Goal: Communication & Community: Answer question/provide support

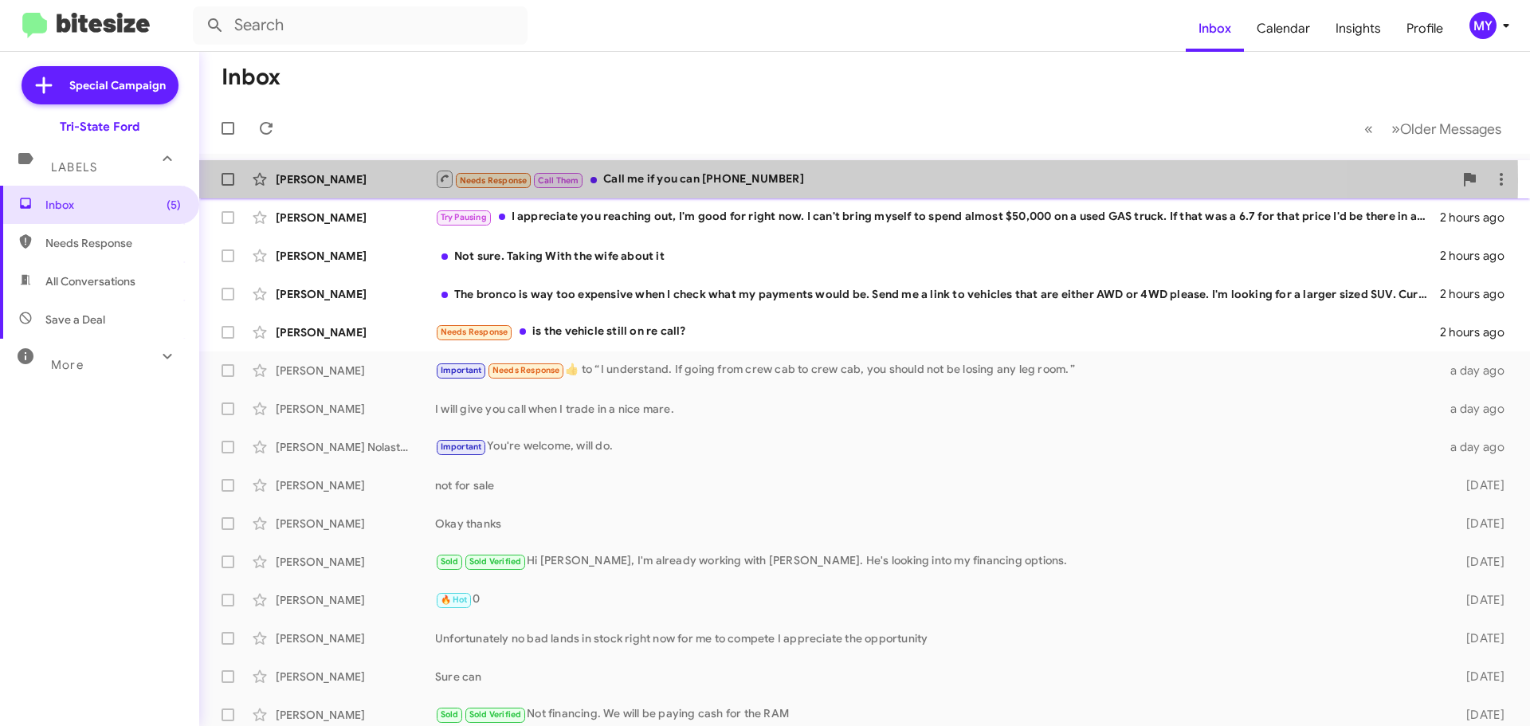
click at [723, 179] on div "Needs Response Call Them Call me if you can [PHONE_NUMBER]" at bounding box center [944, 179] width 1018 height 20
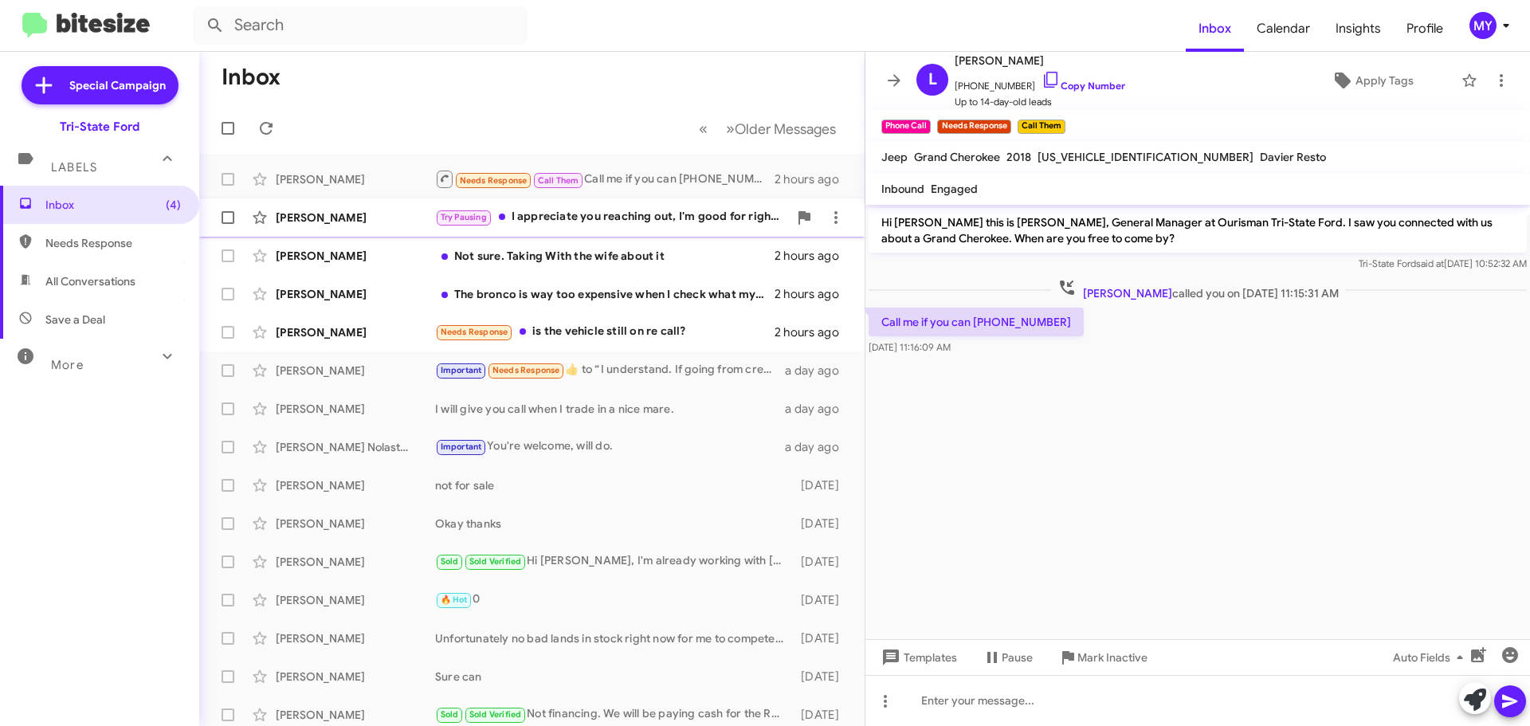
click at [653, 214] on div "Try Pausing I appreciate you reaching out, I'm good for right now. I can't brin…" at bounding box center [611, 217] width 353 height 18
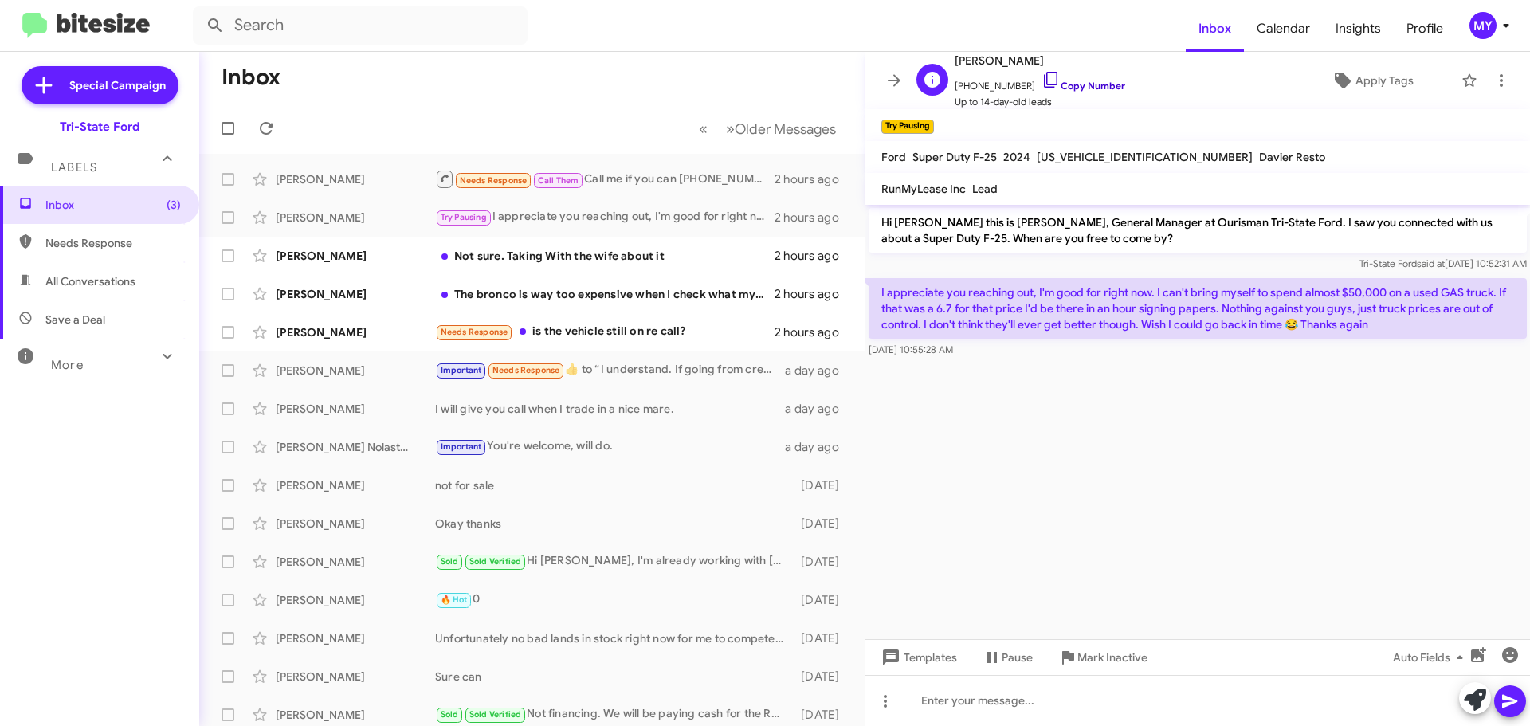
click at [1041, 76] on icon at bounding box center [1050, 79] width 19 height 19
click at [1499, 84] on icon at bounding box center [1500, 80] width 3 height 13
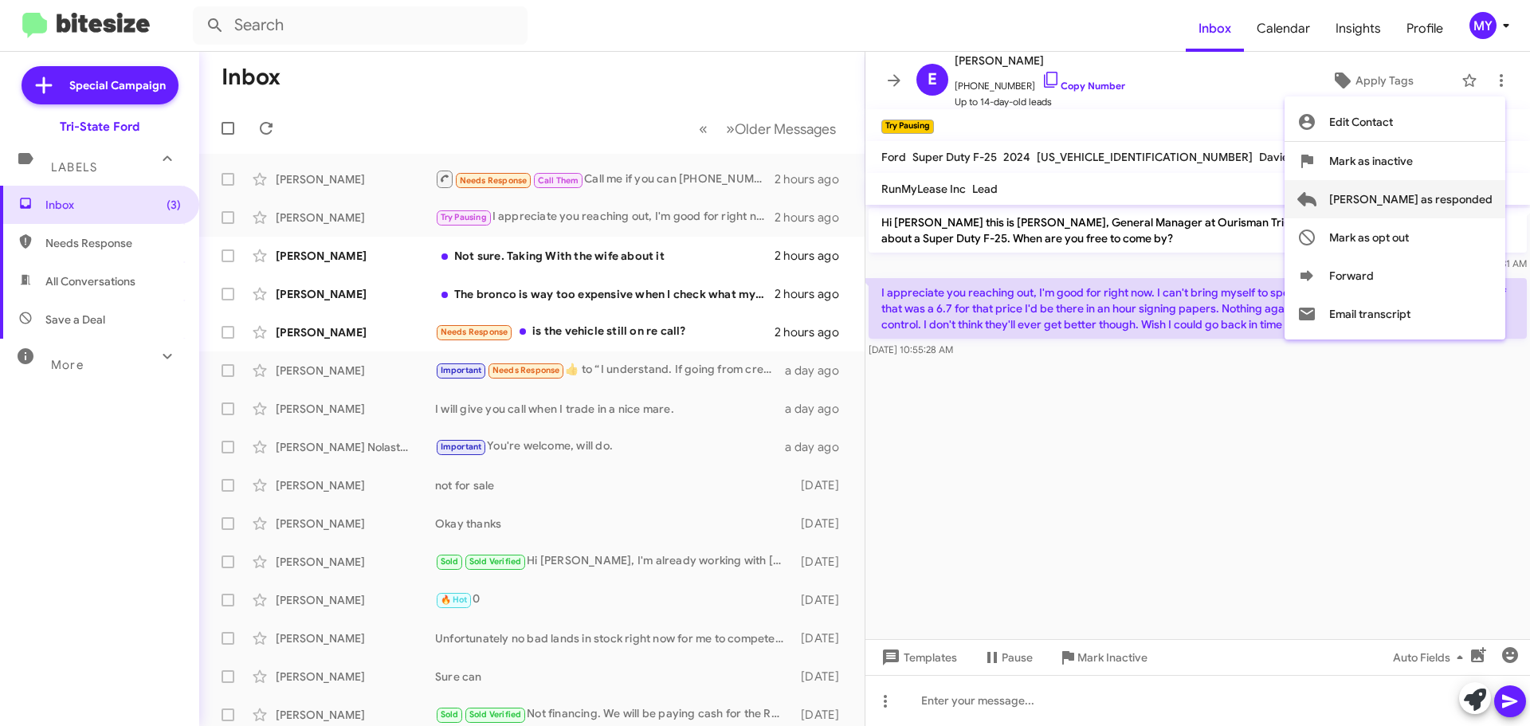
click at [1440, 203] on span "[PERSON_NAME] as responded" at bounding box center [1410, 199] width 163 height 38
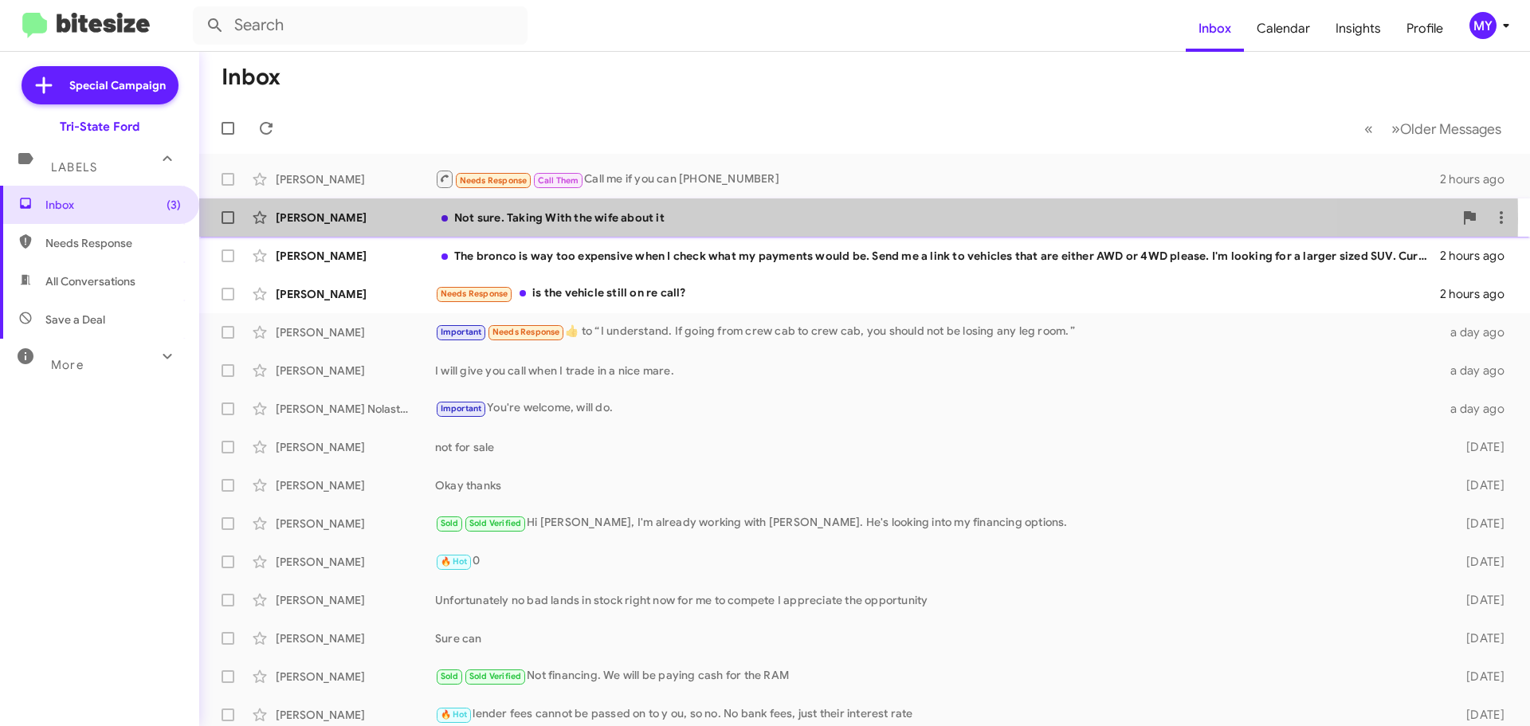
click at [617, 218] on div "Not sure. Taking With the wife about it" at bounding box center [944, 218] width 1018 height 16
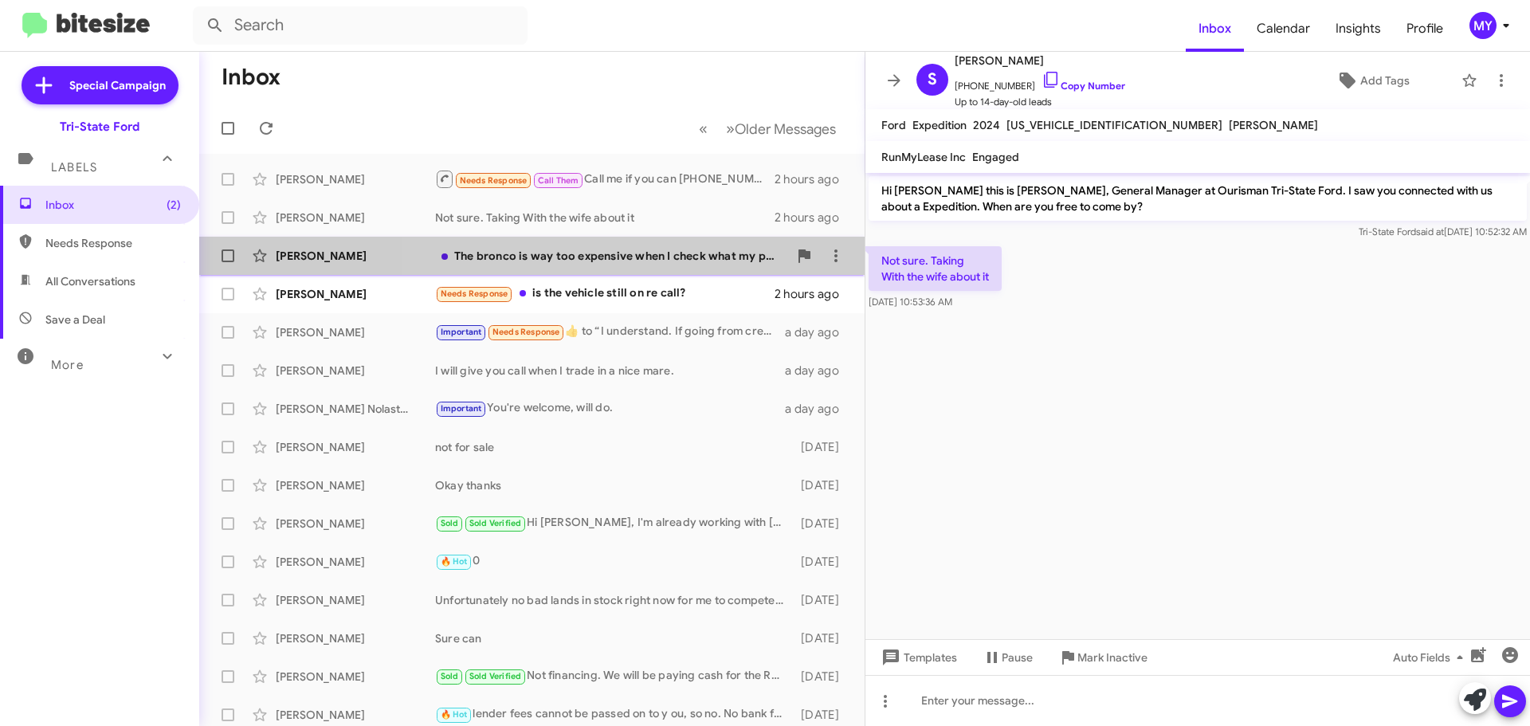
click at [672, 253] on div "The bronco is way too expensive when I check what my payments would be. Send me…" at bounding box center [611, 256] width 353 height 16
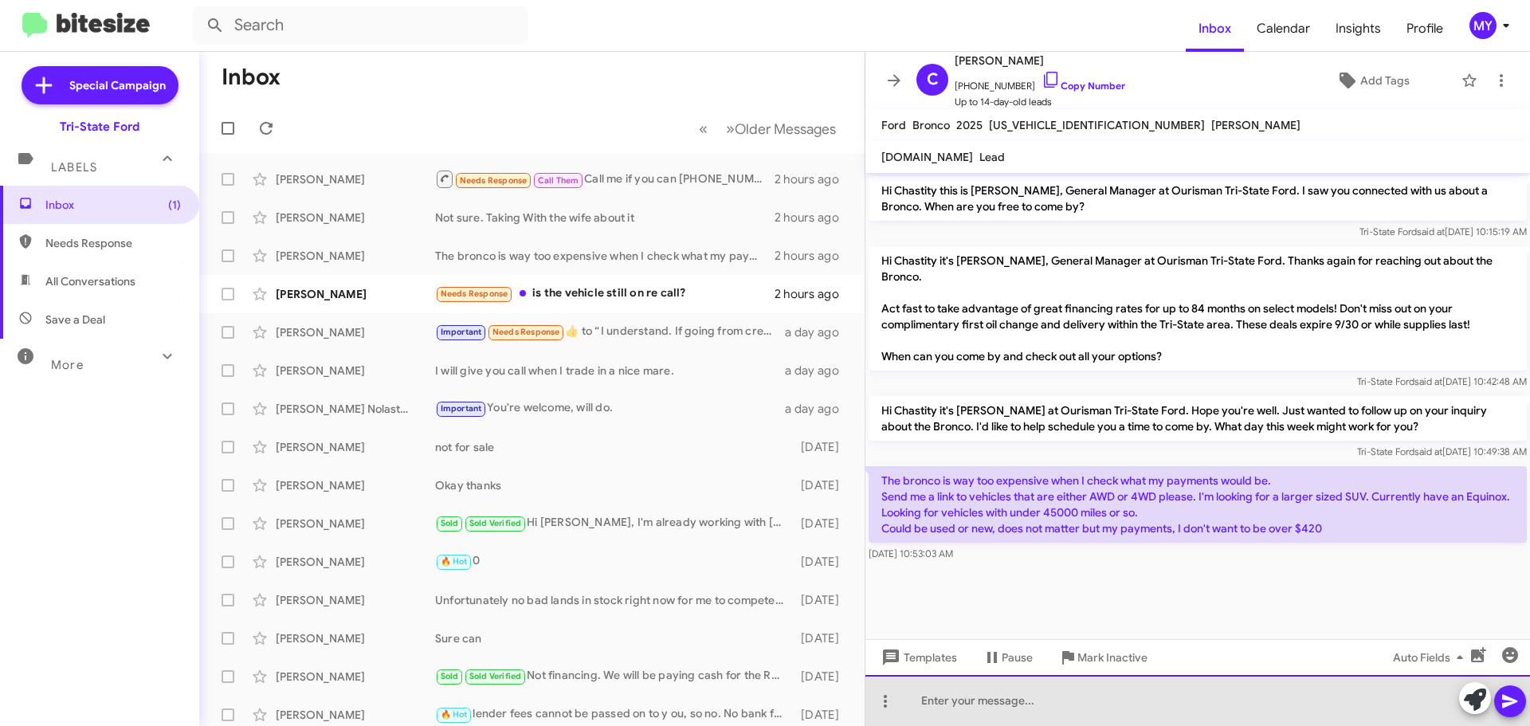
click at [1075, 703] on div at bounding box center [1197, 700] width 664 height 51
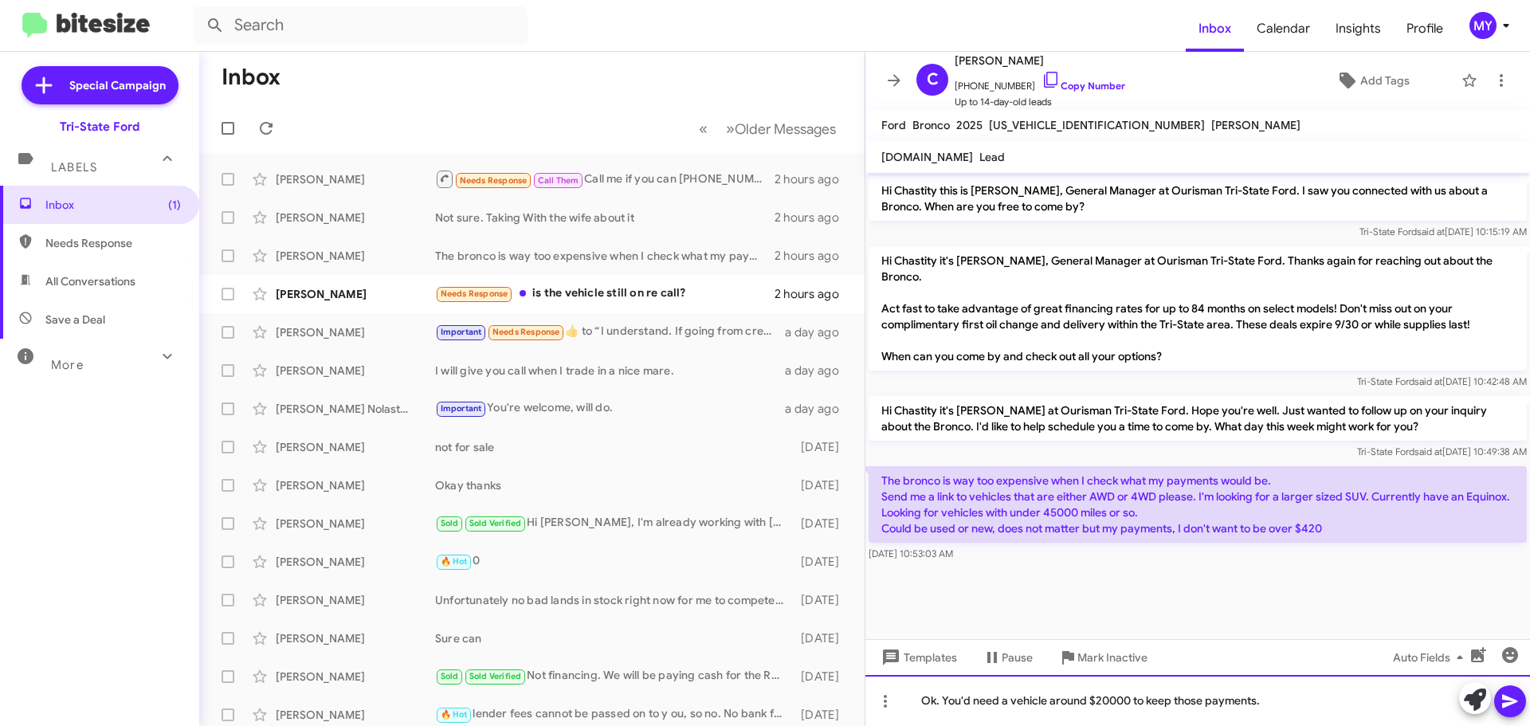
click at [1307, 706] on div "Ok. You'd need a vehicle around $20000 to keep those payments." at bounding box center [1197, 700] width 664 height 51
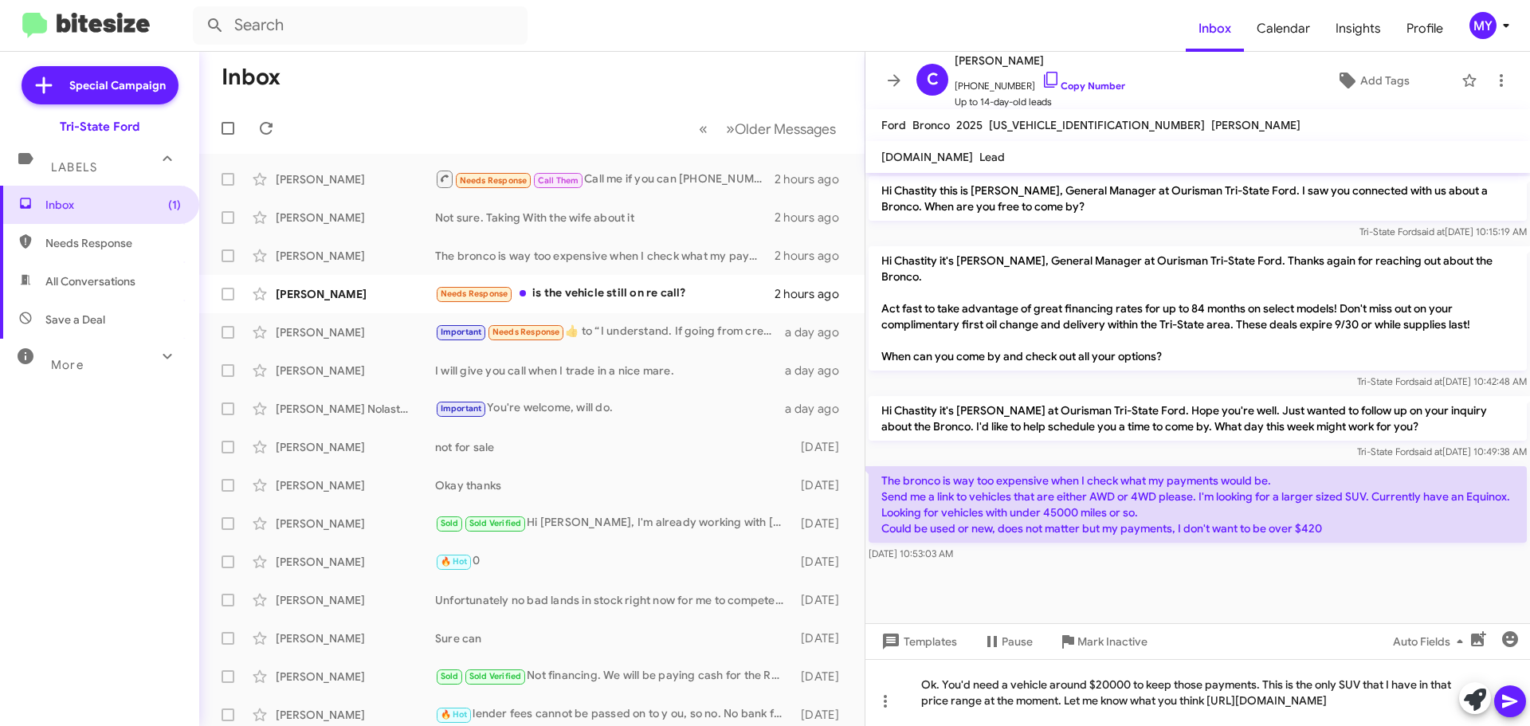
click at [1510, 703] on icon at bounding box center [1509, 702] width 15 height 14
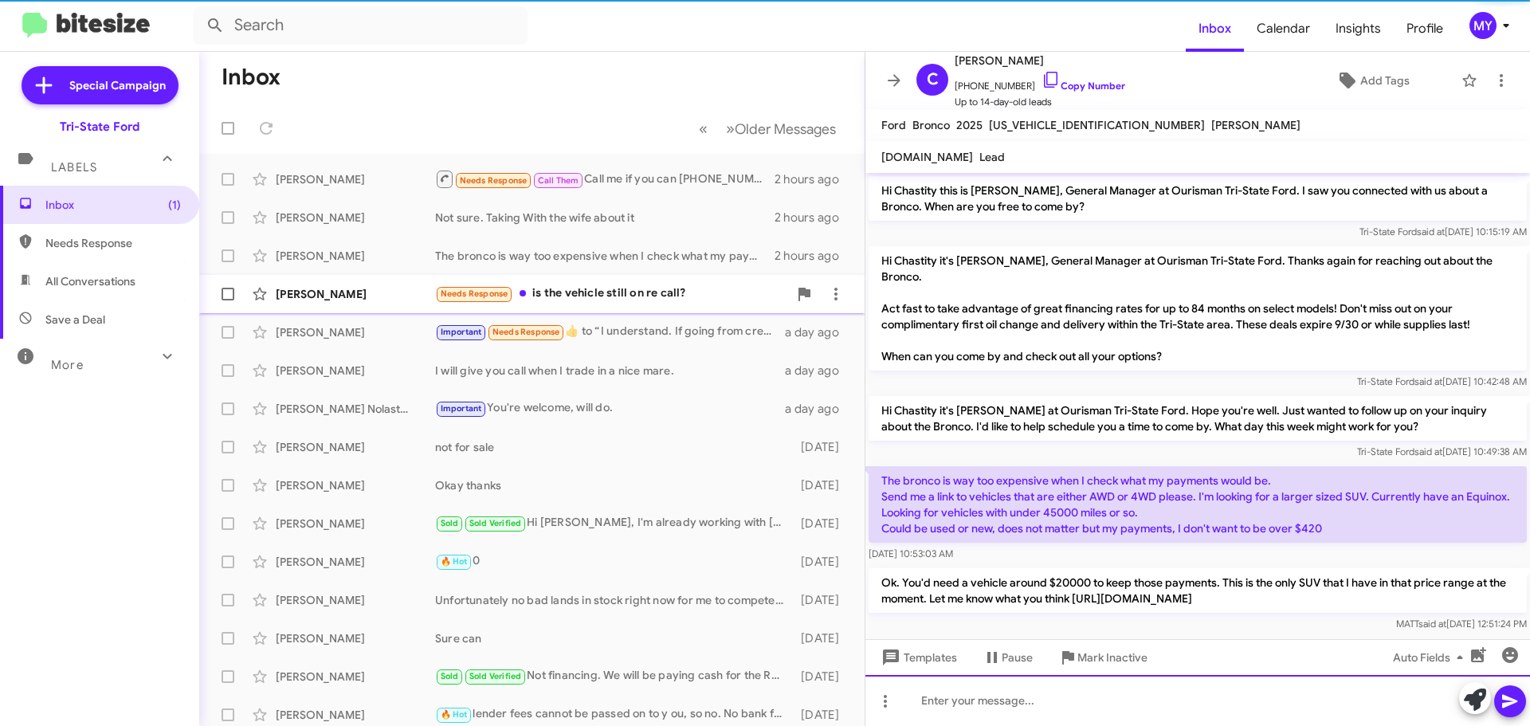
scroll to position [32, 0]
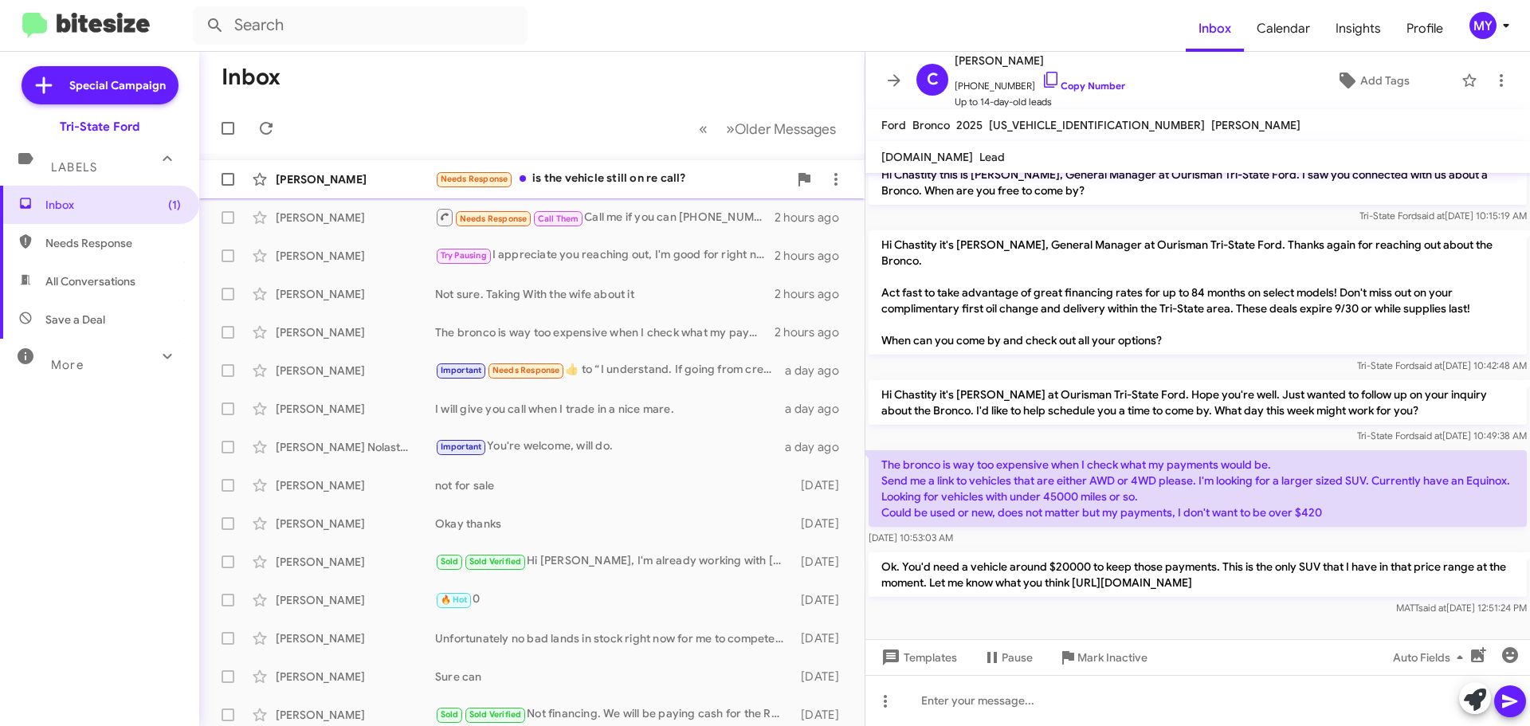
click at [623, 174] on div "Needs Response is the vehicle still on re call?" at bounding box center [611, 179] width 353 height 18
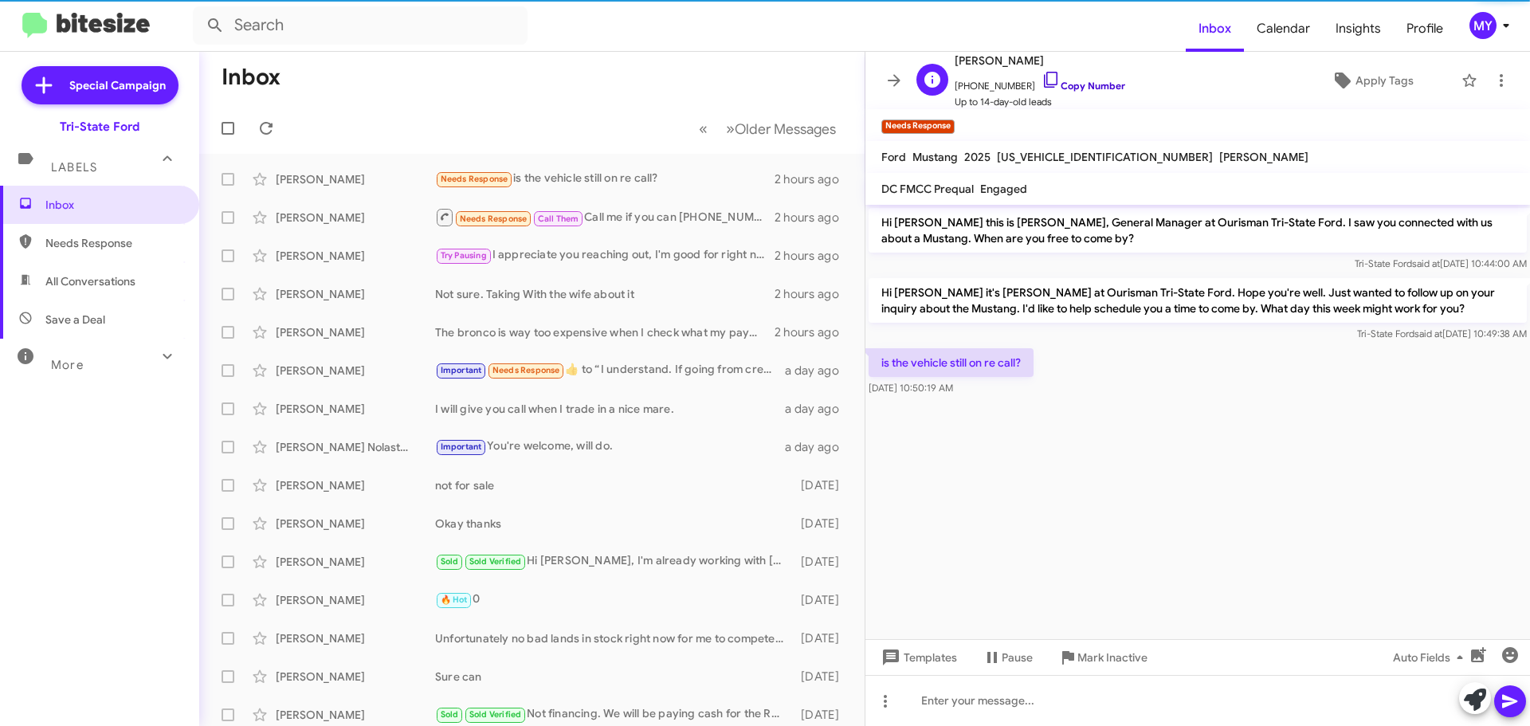
click at [1041, 83] on icon at bounding box center [1050, 79] width 19 height 19
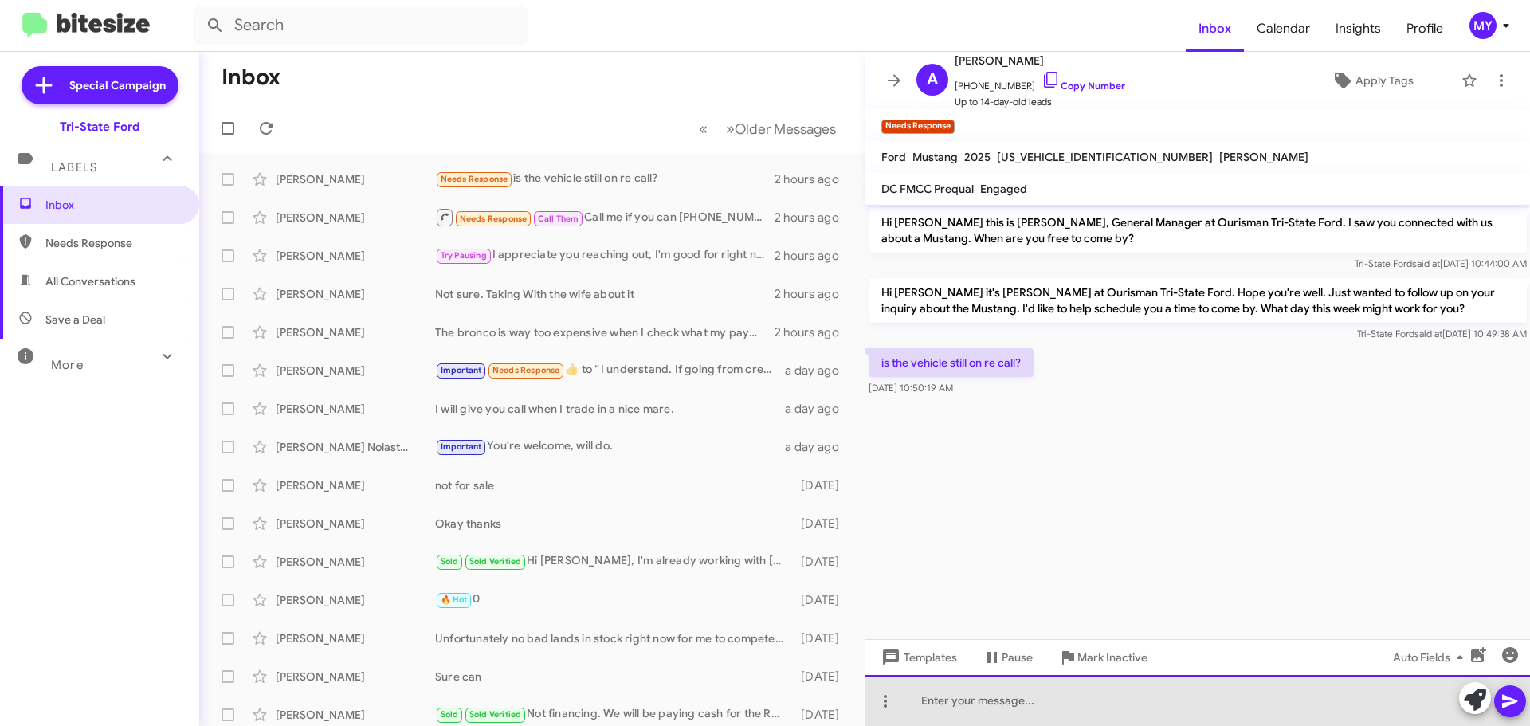
click at [999, 715] on div at bounding box center [1197, 700] width 664 height 51
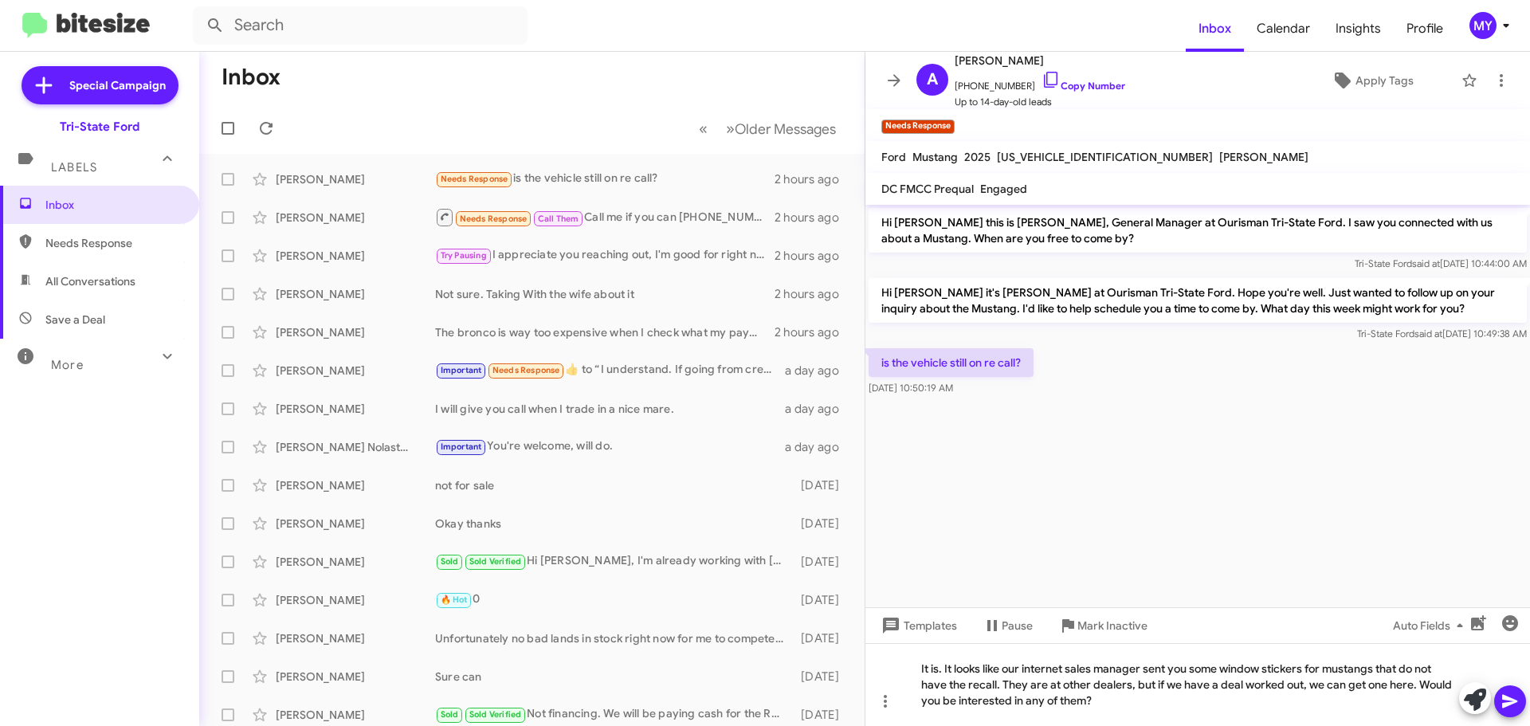
click at [1514, 706] on icon at bounding box center [1509, 701] width 19 height 19
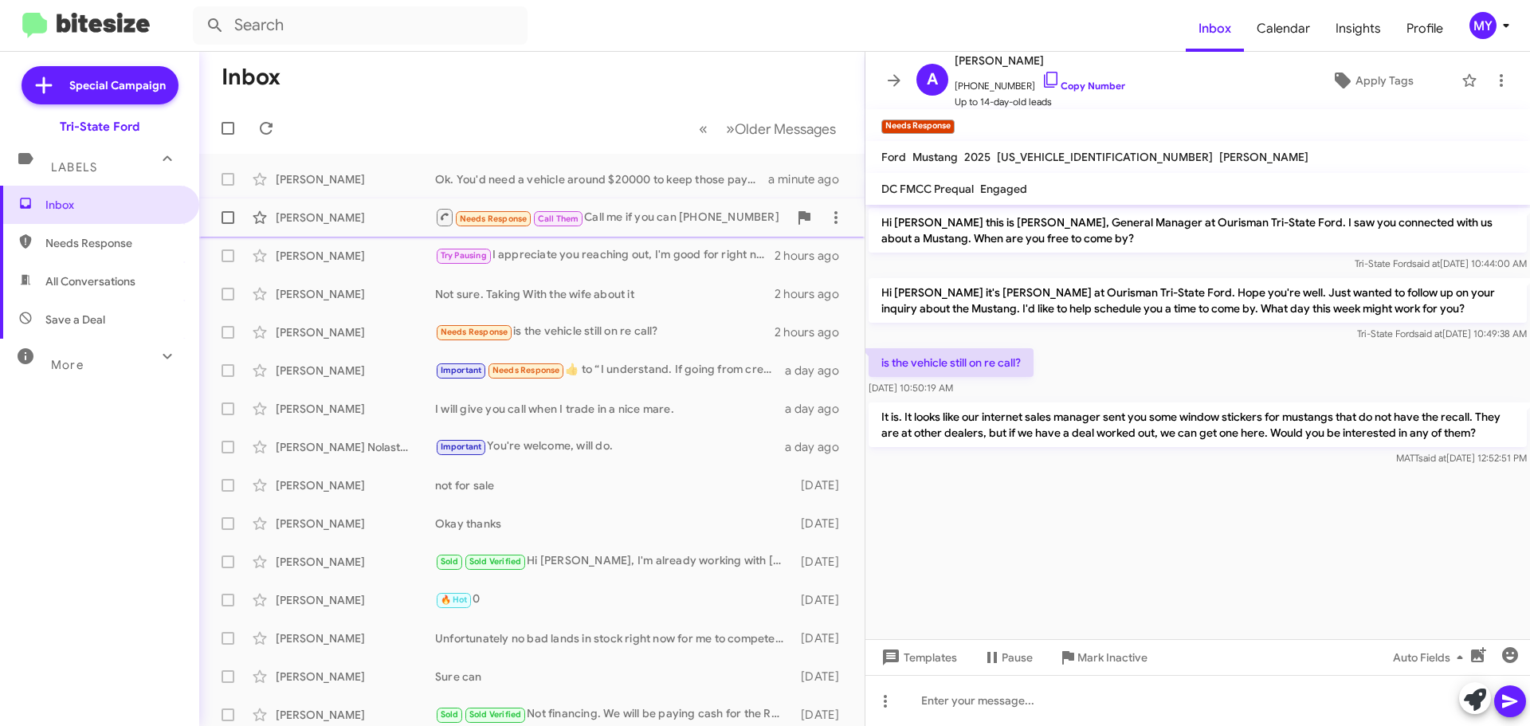
click at [632, 212] on div "Needs Response Call Them Call me if you can [PHONE_NUMBER]" at bounding box center [611, 217] width 353 height 20
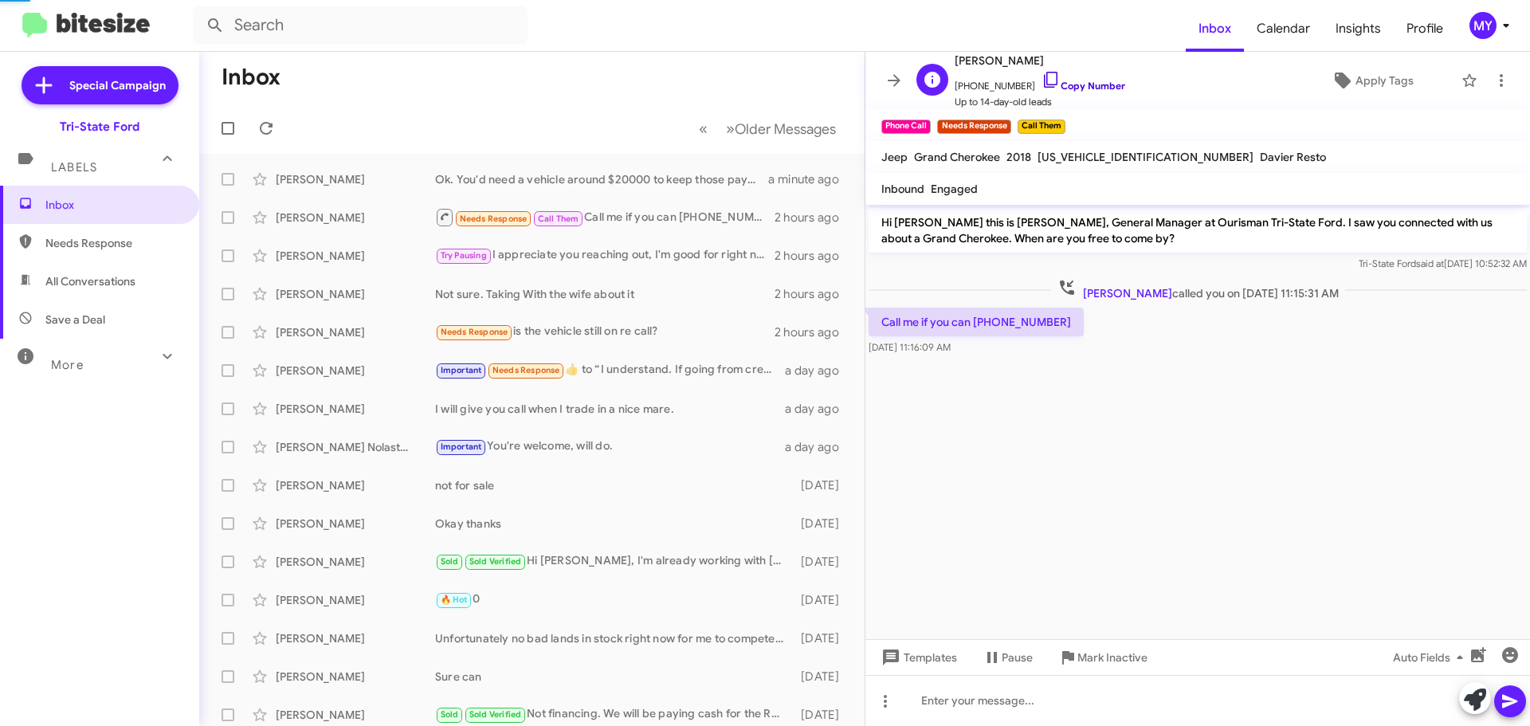
click at [1041, 76] on icon at bounding box center [1050, 79] width 19 height 19
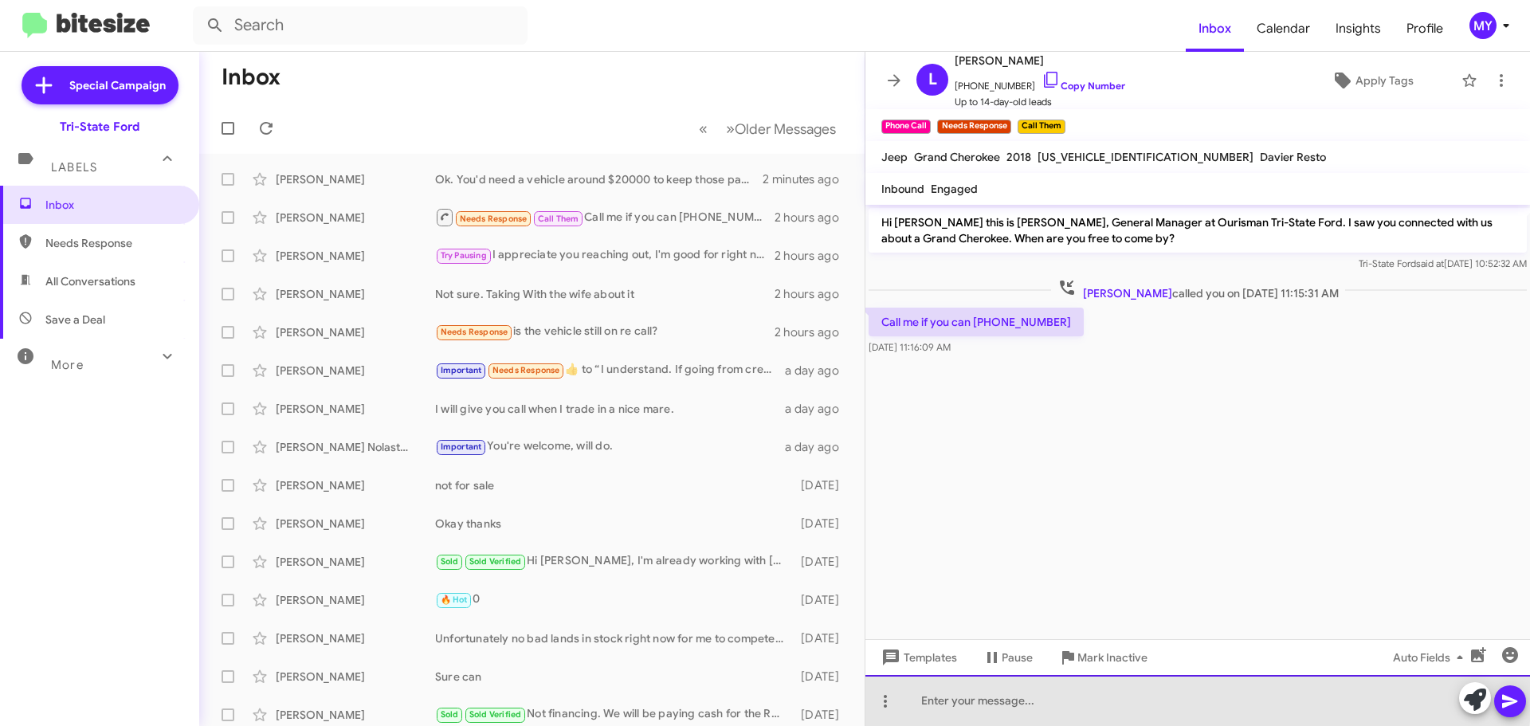
click at [995, 693] on div at bounding box center [1197, 700] width 664 height 51
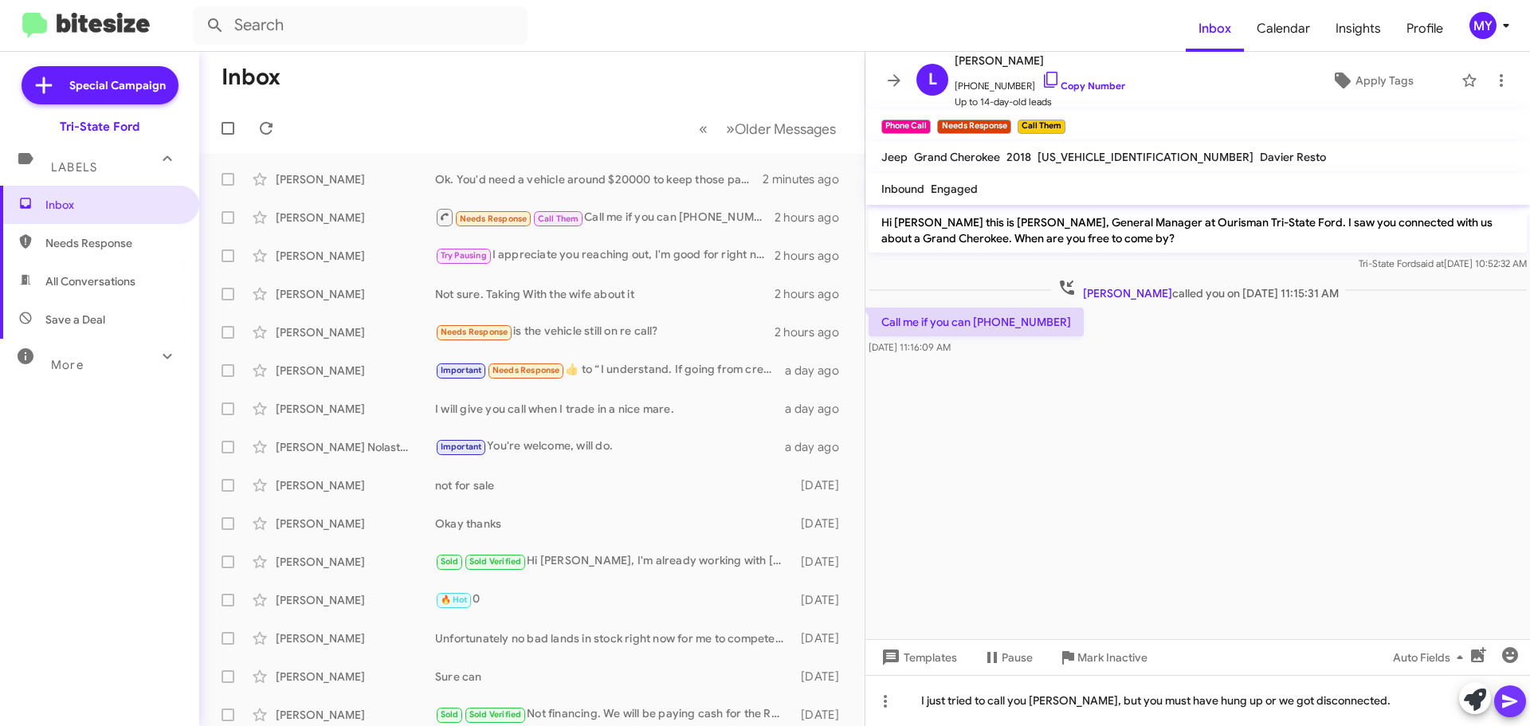
click at [1518, 693] on icon at bounding box center [1509, 701] width 19 height 19
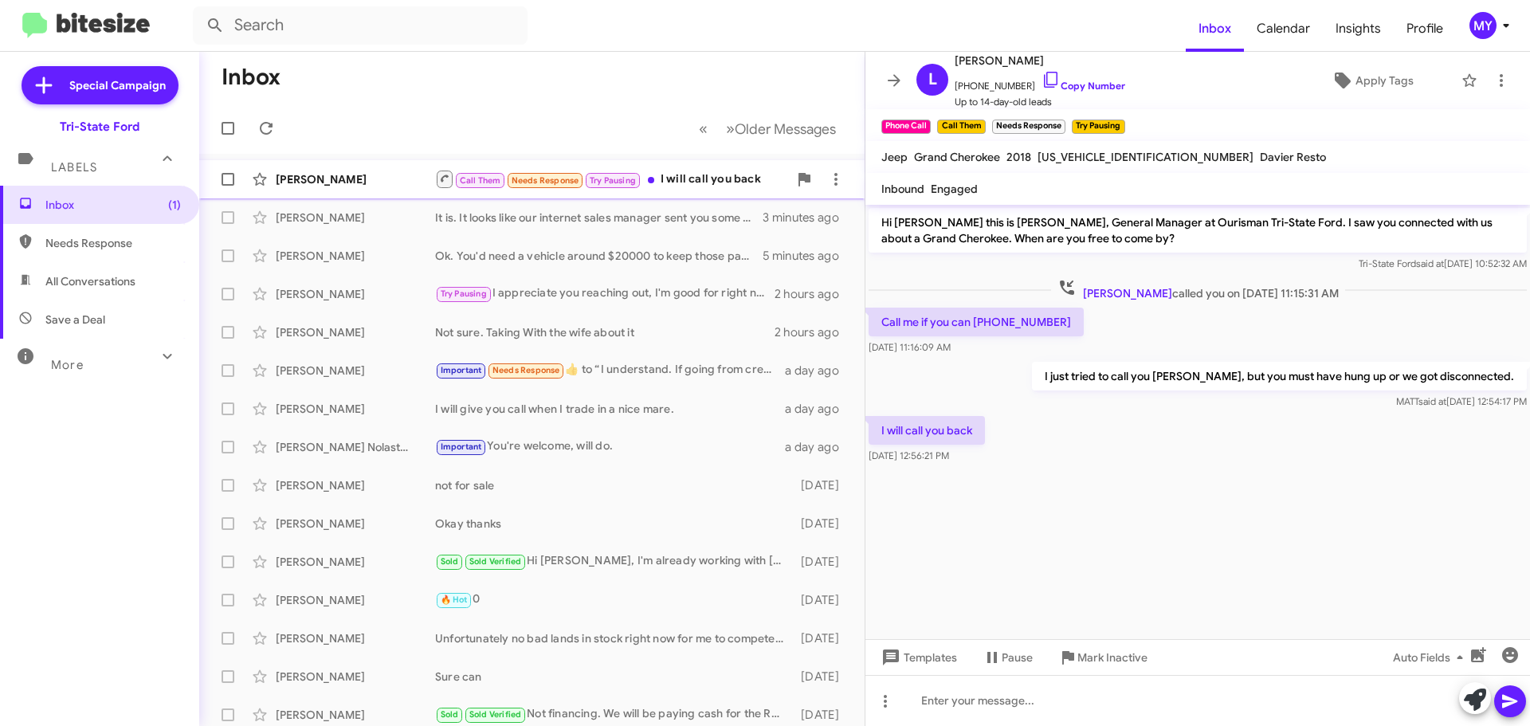
click at [672, 184] on div "Call Them Needs Response Try Pausing I will call you back" at bounding box center [611, 179] width 353 height 20
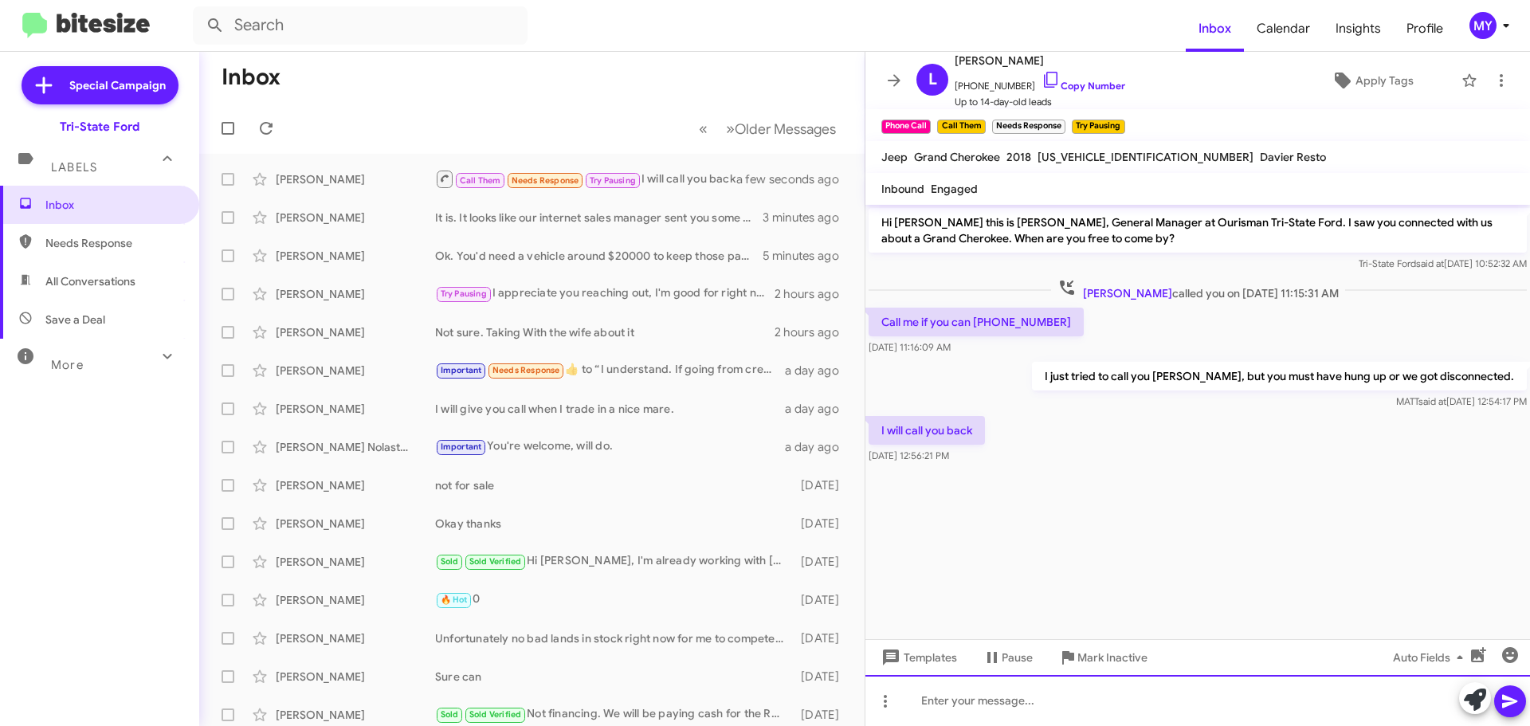
click at [969, 704] on div at bounding box center [1197, 700] width 664 height 51
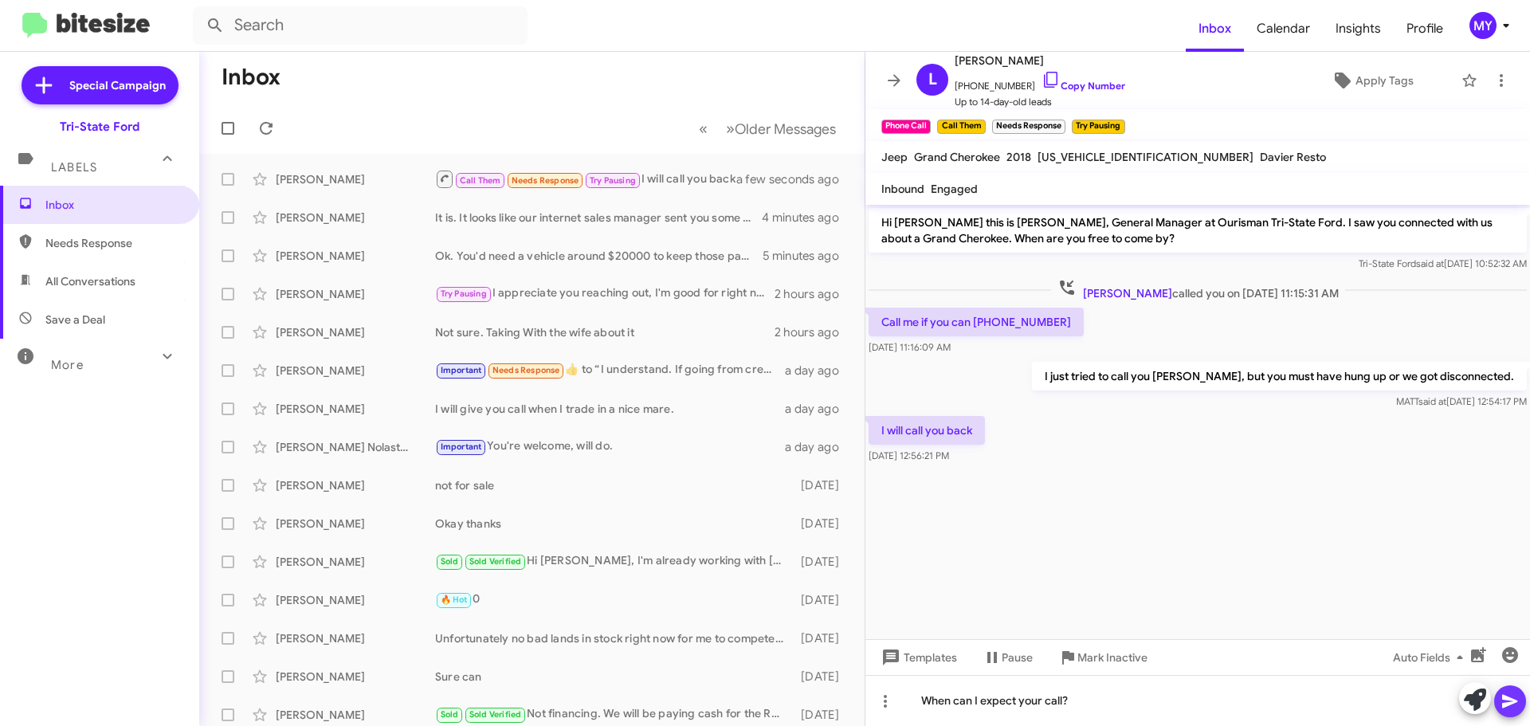
click at [1518, 704] on icon at bounding box center [1509, 701] width 19 height 19
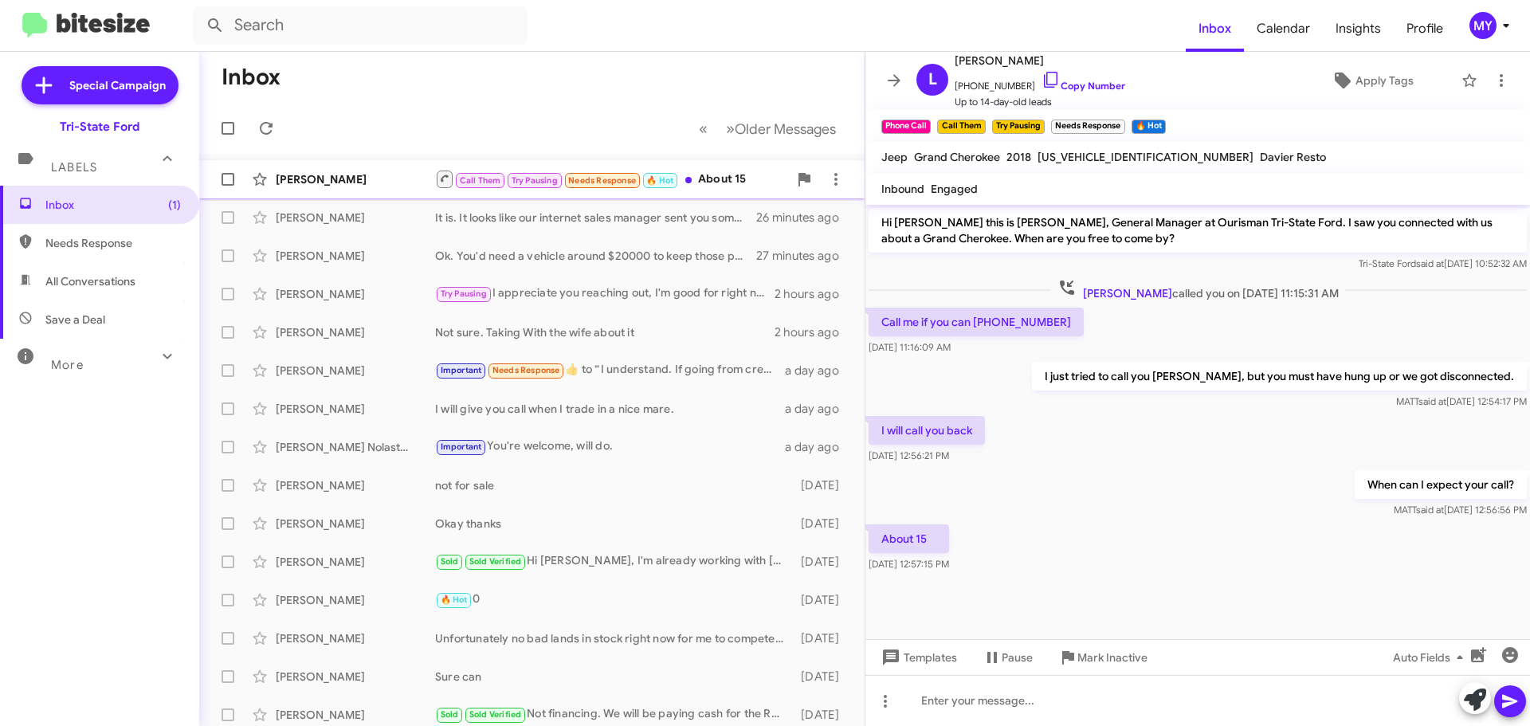
click at [719, 174] on div "Call Them Try Pausing Needs Response 🔥 Hot About 15" at bounding box center [611, 179] width 353 height 20
click at [98, 206] on span "Inbox" at bounding box center [112, 205] width 135 height 16
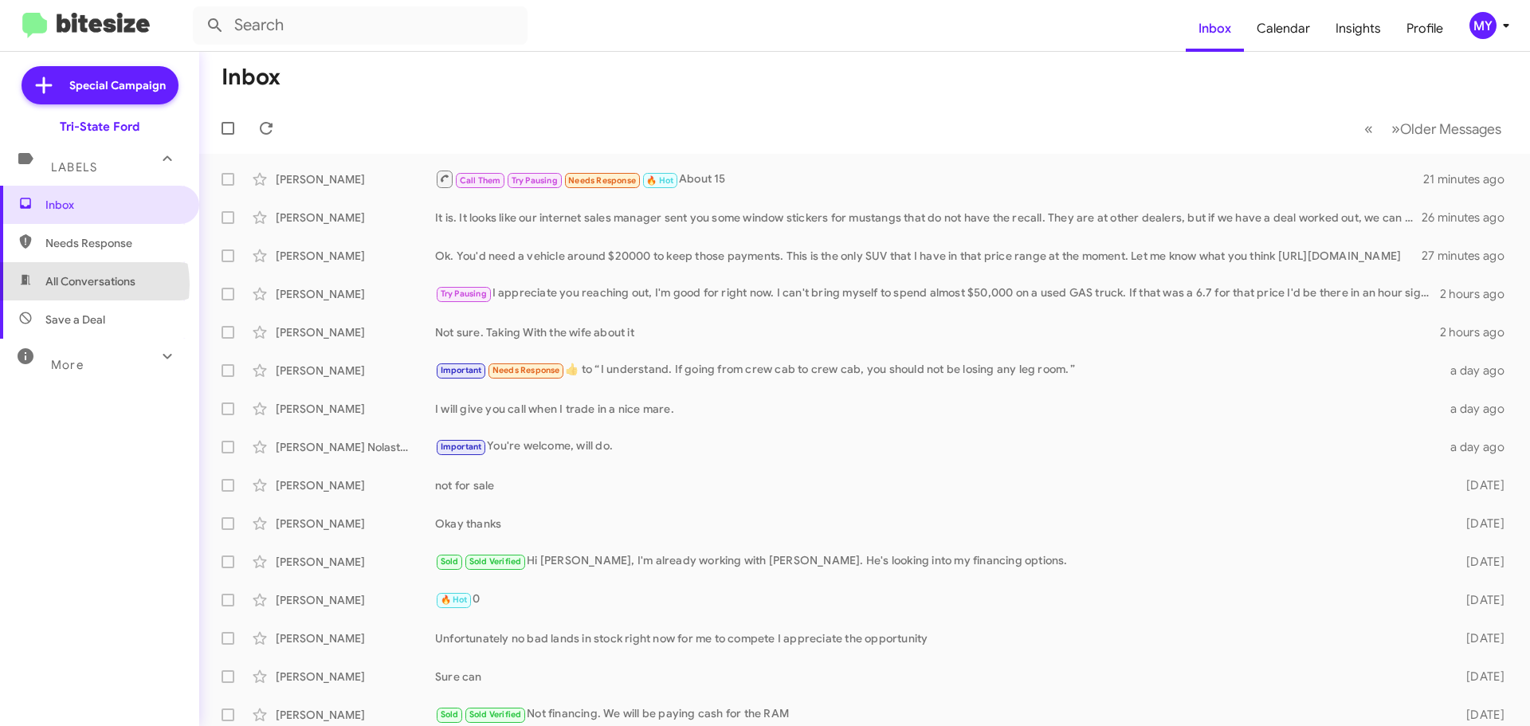
click at [80, 284] on span "All Conversations" at bounding box center [90, 281] width 90 height 16
type input "in:all-conversations"
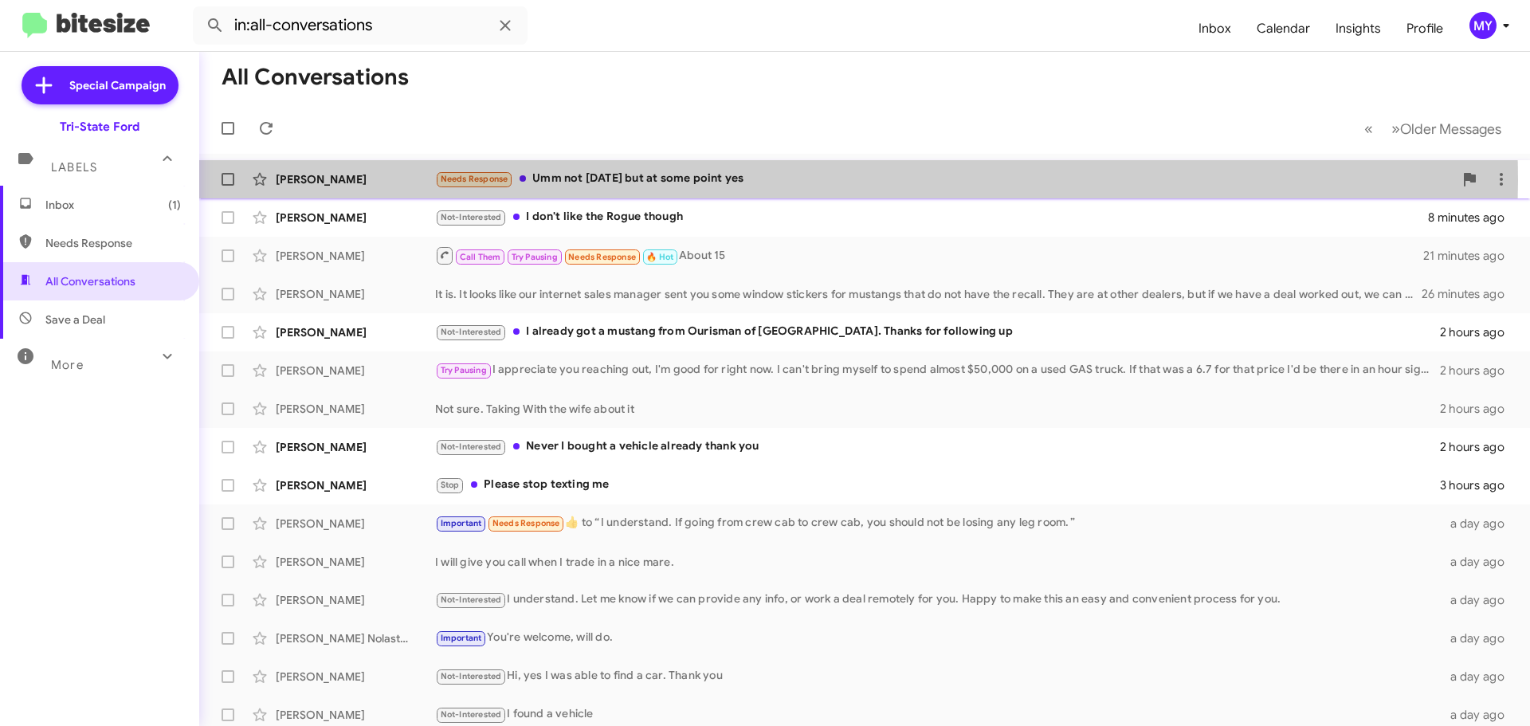
click at [760, 181] on div "Needs Response Umm not [DATE] but at some point yes" at bounding box center [944, 179] width 1018 height 18
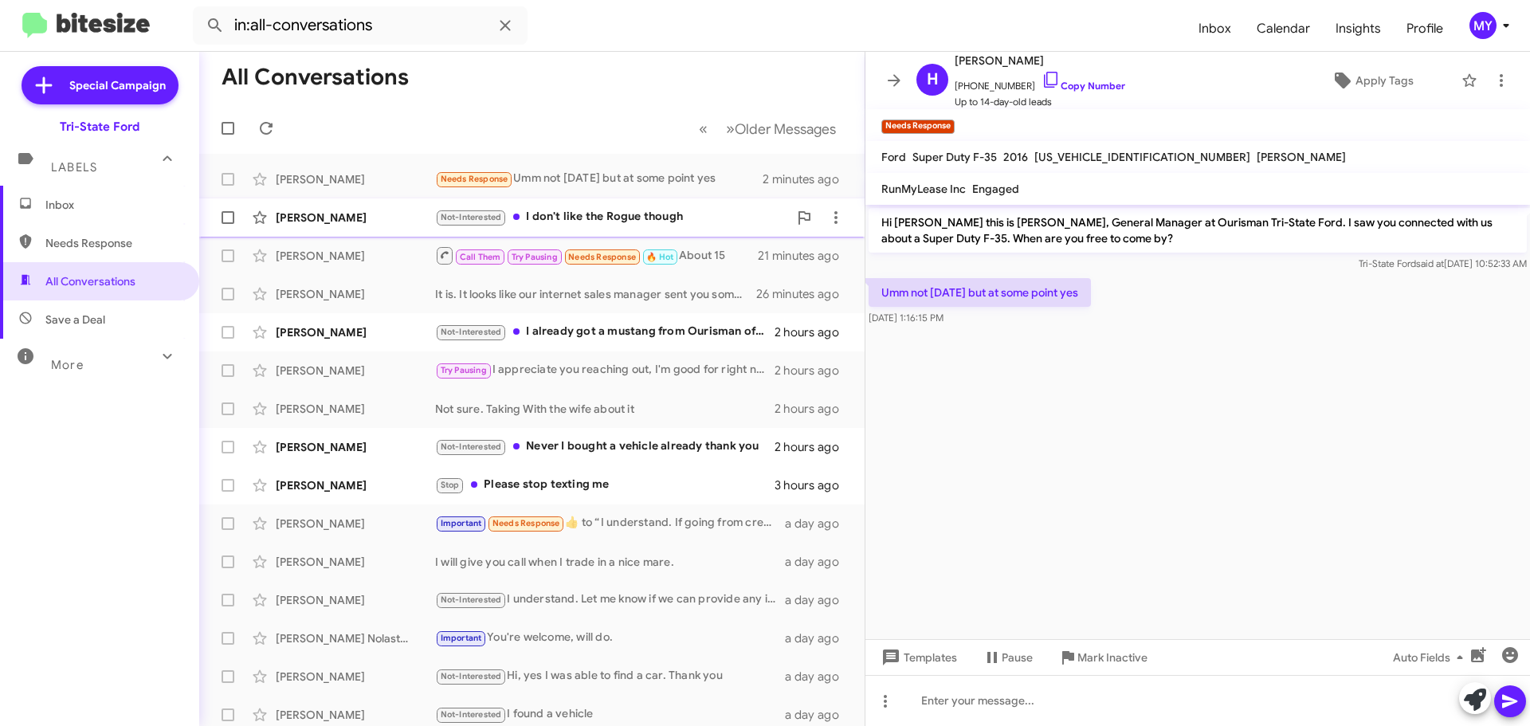
click at [633, 219] on div "Not-Interested I don't like the Rogue though" at bounding box center [611, 217] width 353 height 18
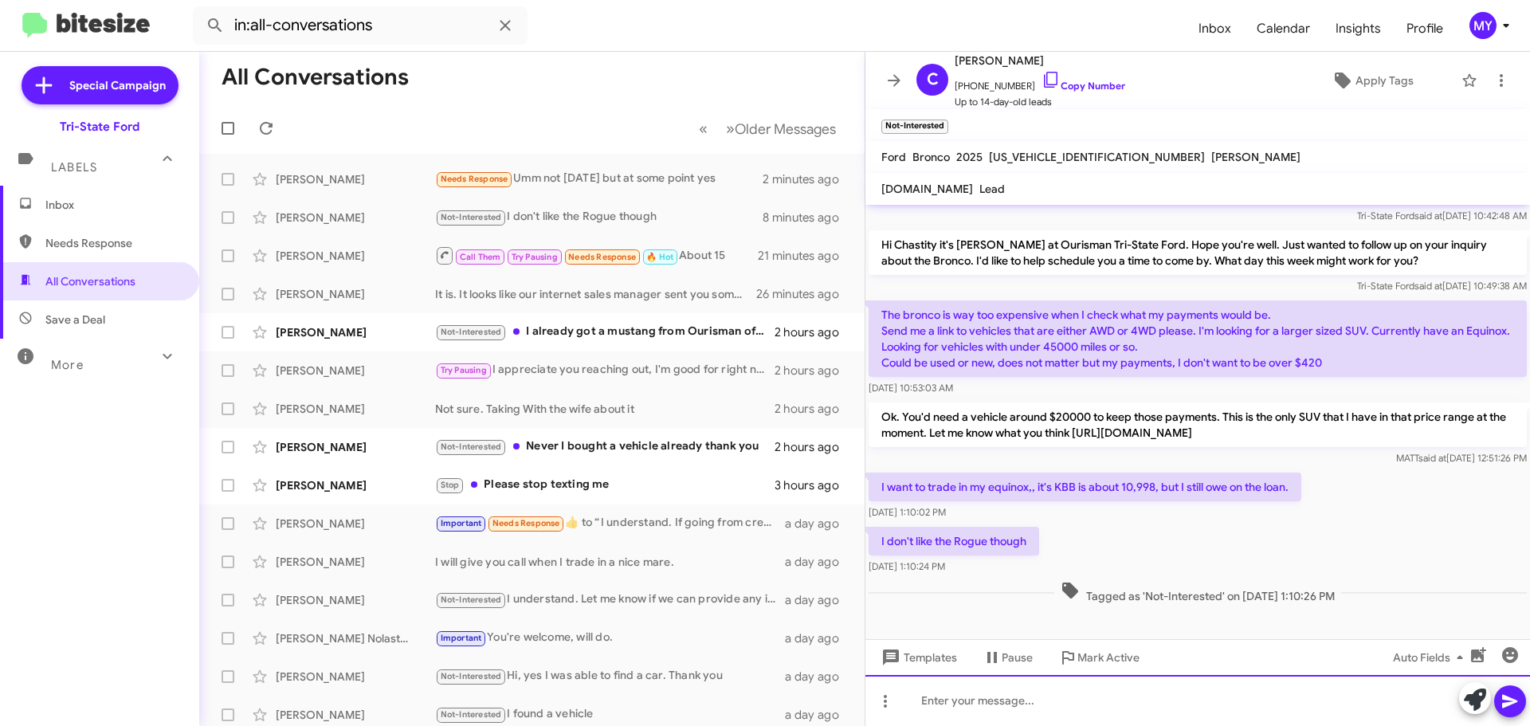
click at [946, 698] on div at bounding box center [1197, 700] width 664 height 51
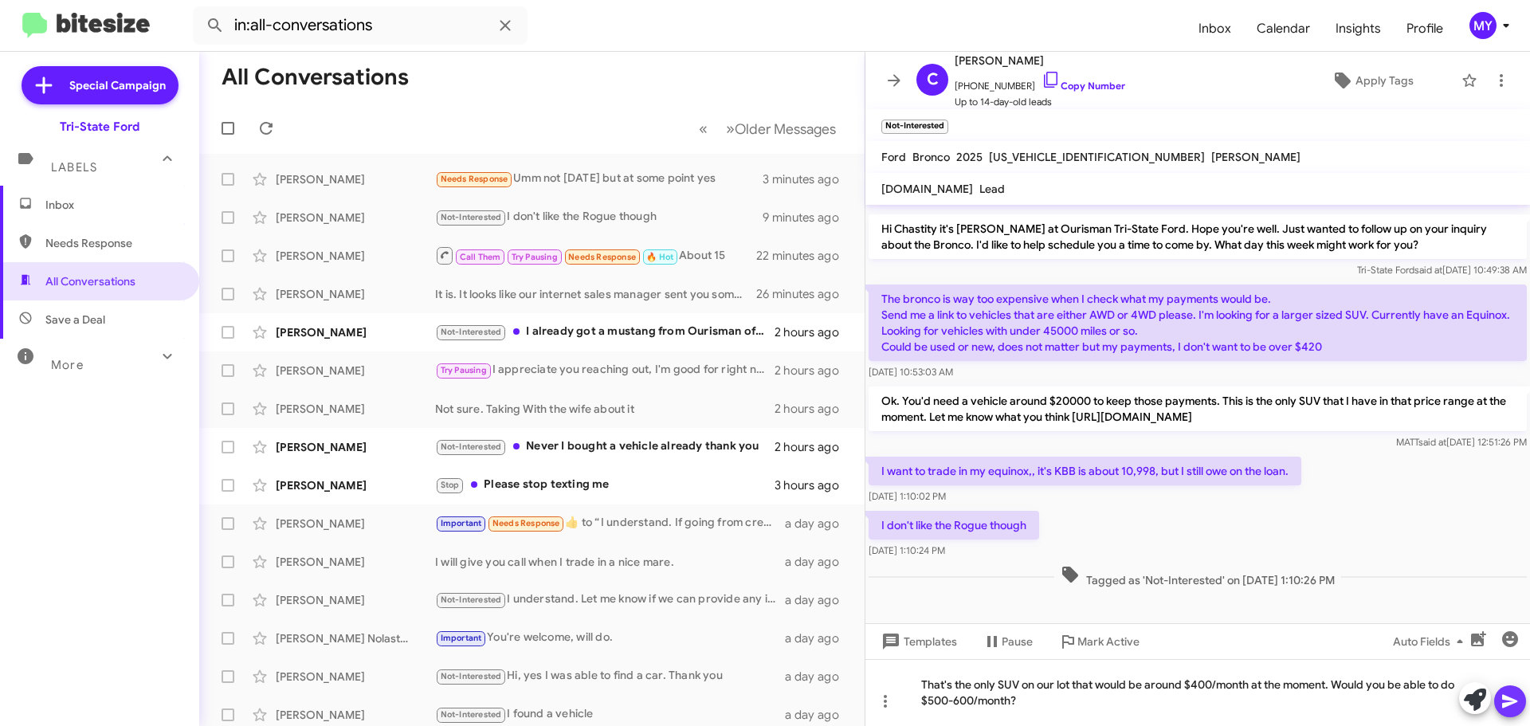
click at [1513, 700] on icon at bounding box center [1509, 702] width 15 height 14
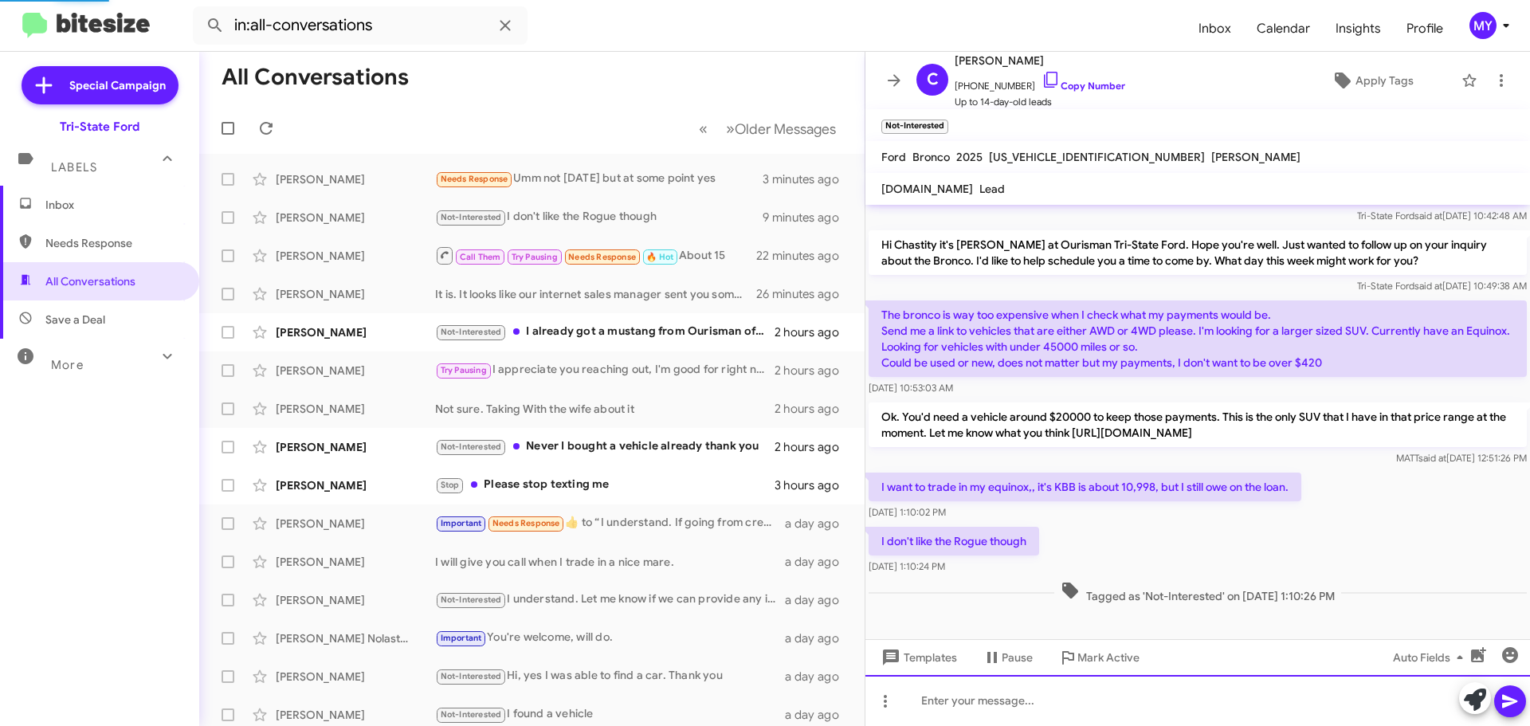
scroll to position [0, 0]
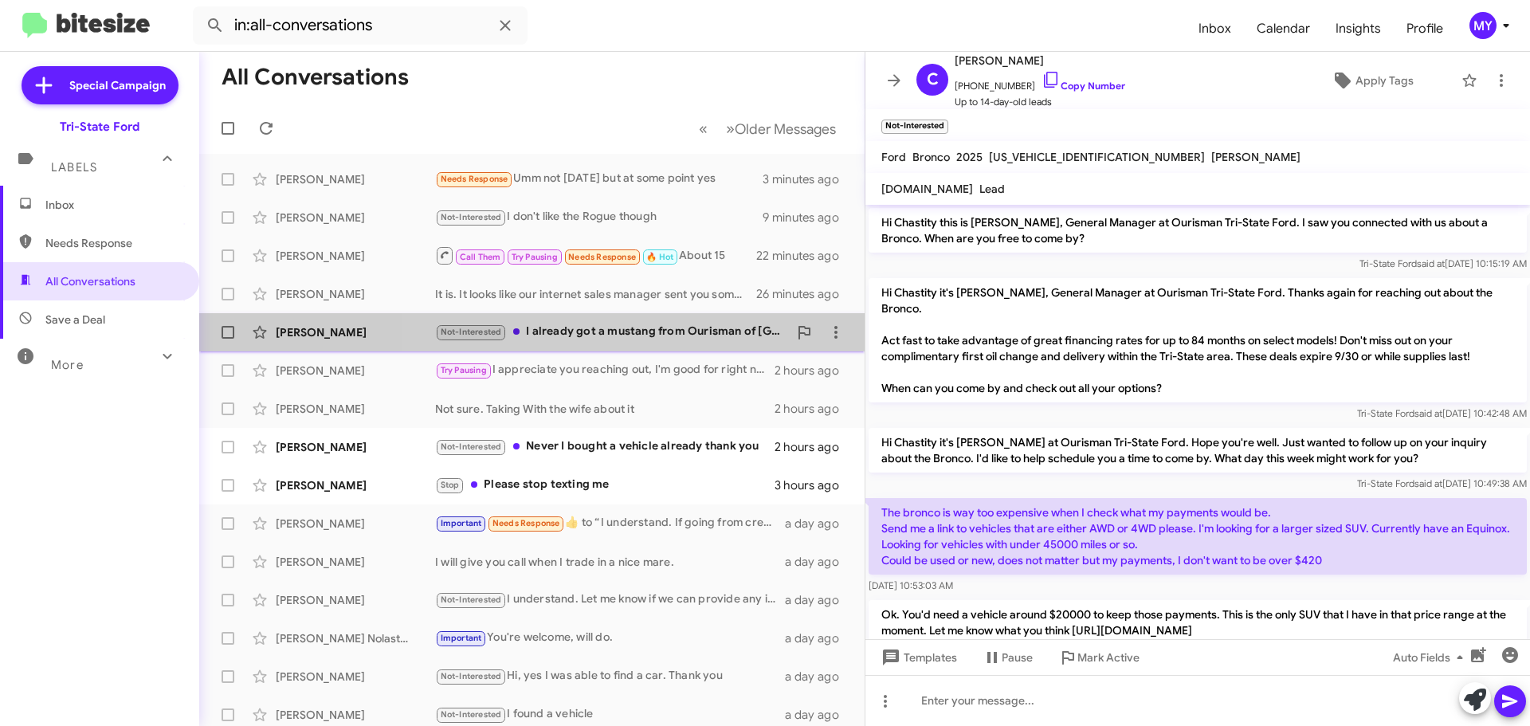
click at [646, 334] on div "Not-Interested I already got a mustang from Ourisman of [GEOGRAPHIC_DATA]. Than…" at bounding box center [611, 332] width 353 height 18
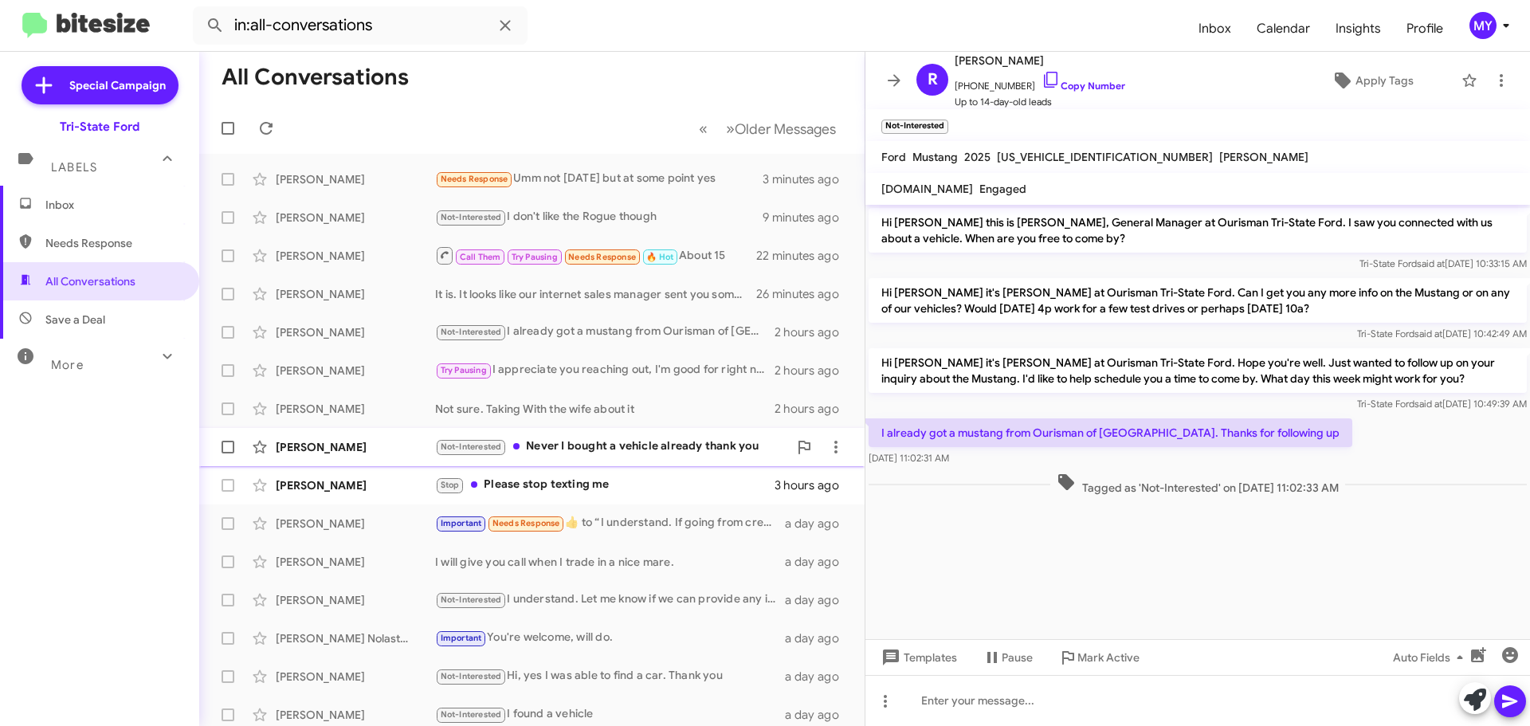
click at [574, 443] on div "Not-Interested Never I bought a vehicle already thank you" at bounding box center [611, 446] width 353 height 18
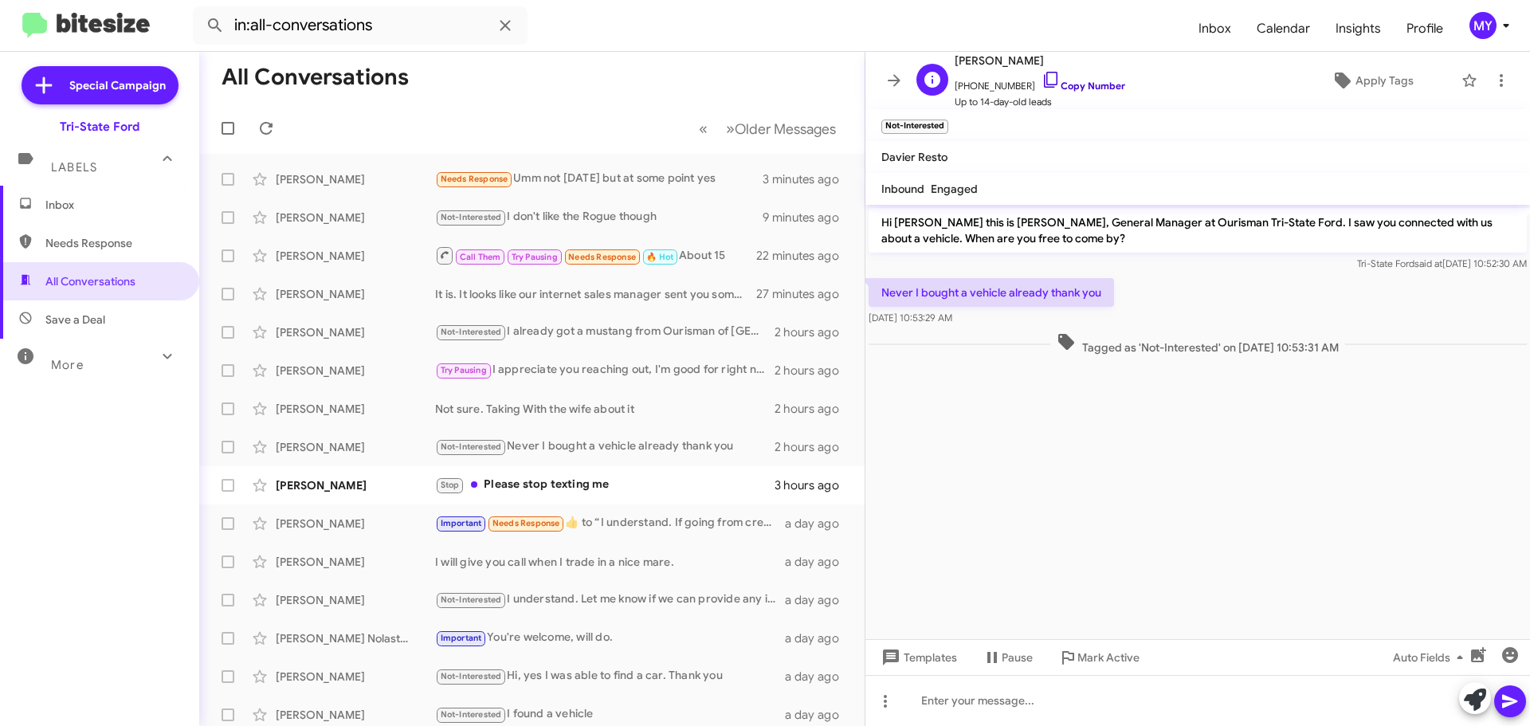
click at [1041, 78] on icon at bounding box center [1050, 79] width 19 height 19
click at [621, 480] on div "Stop Please stop texting me" at bounding box center [611, 485] width 353 height 18
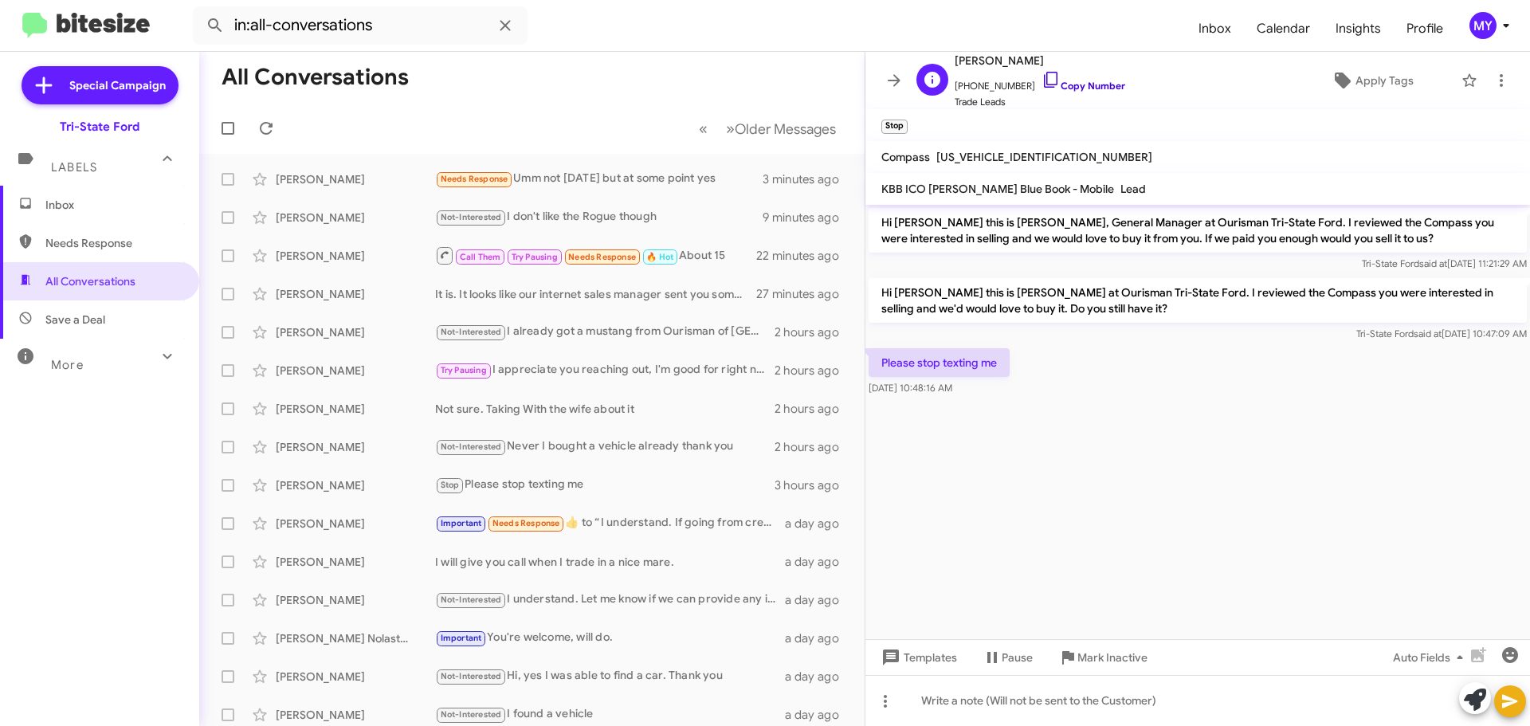
click at [1041, 82] on icon at bounding box center [1050, 79] width 19 height 19
click at [688, 181] on div "Not-Interested Important Needs Response Yes but I don't want to" at bounding box center [611, 179] width 353 height 18
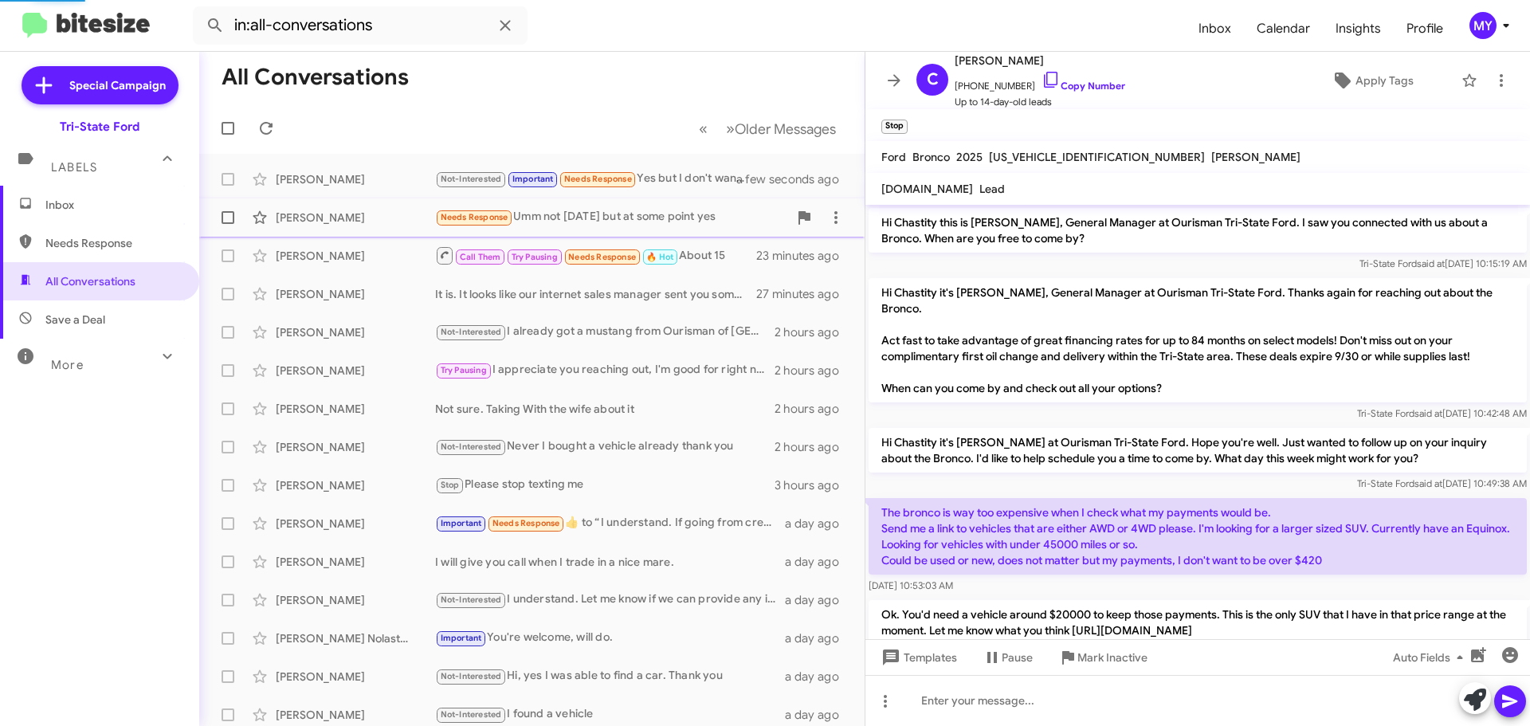
scroll to position [346, 0]
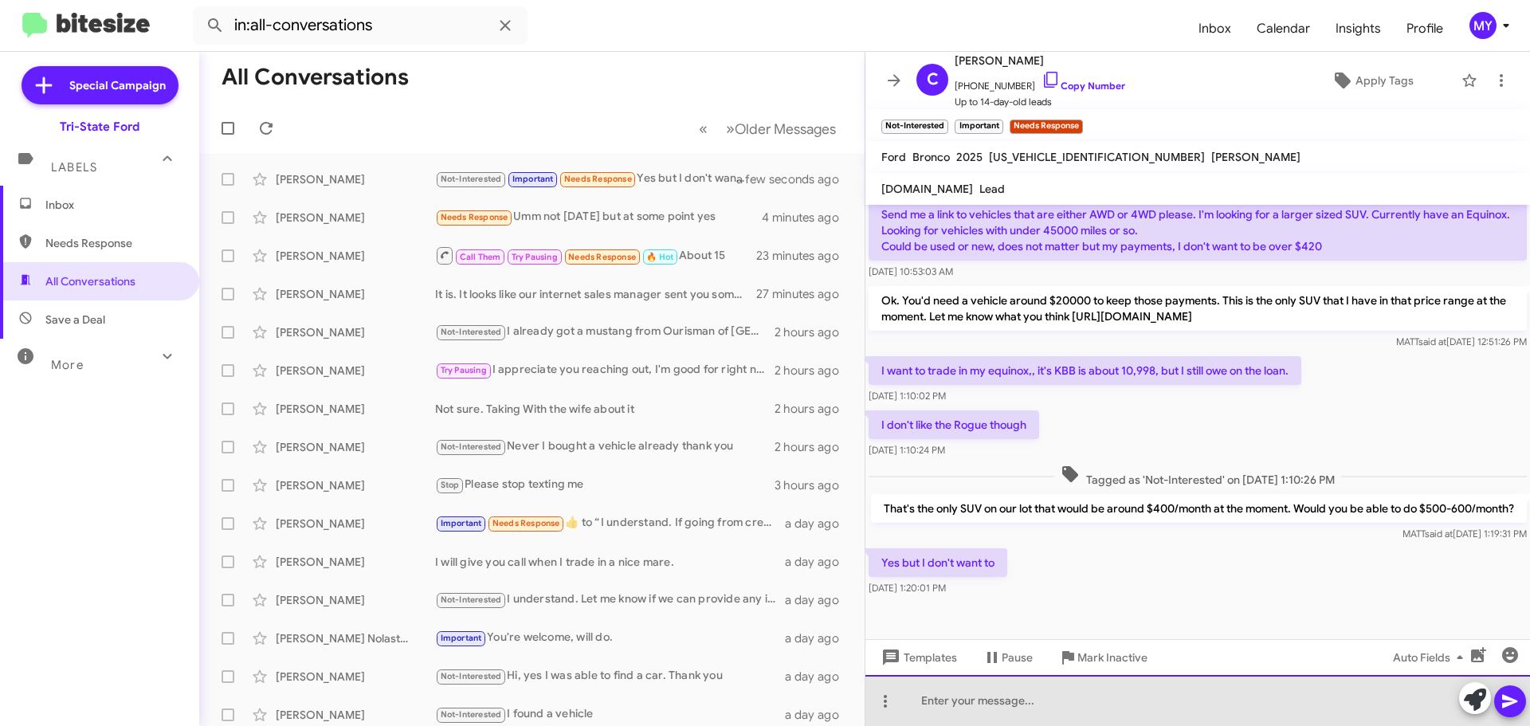
click at [1017, 702] on div at bounding box center [1197, 700] width 664 height 51
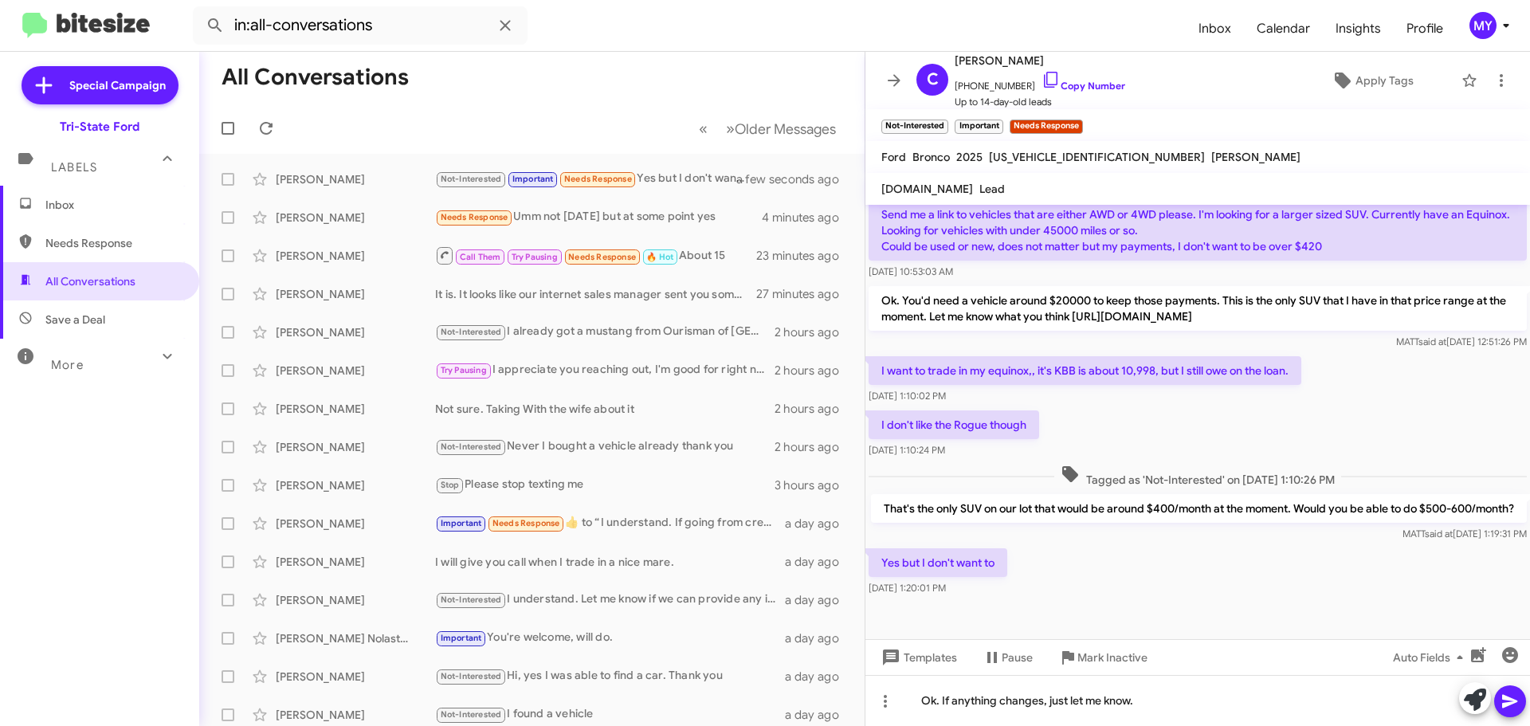
click at [1506, 703] on icon at bounding box center [1509, 702] width 15 height 14
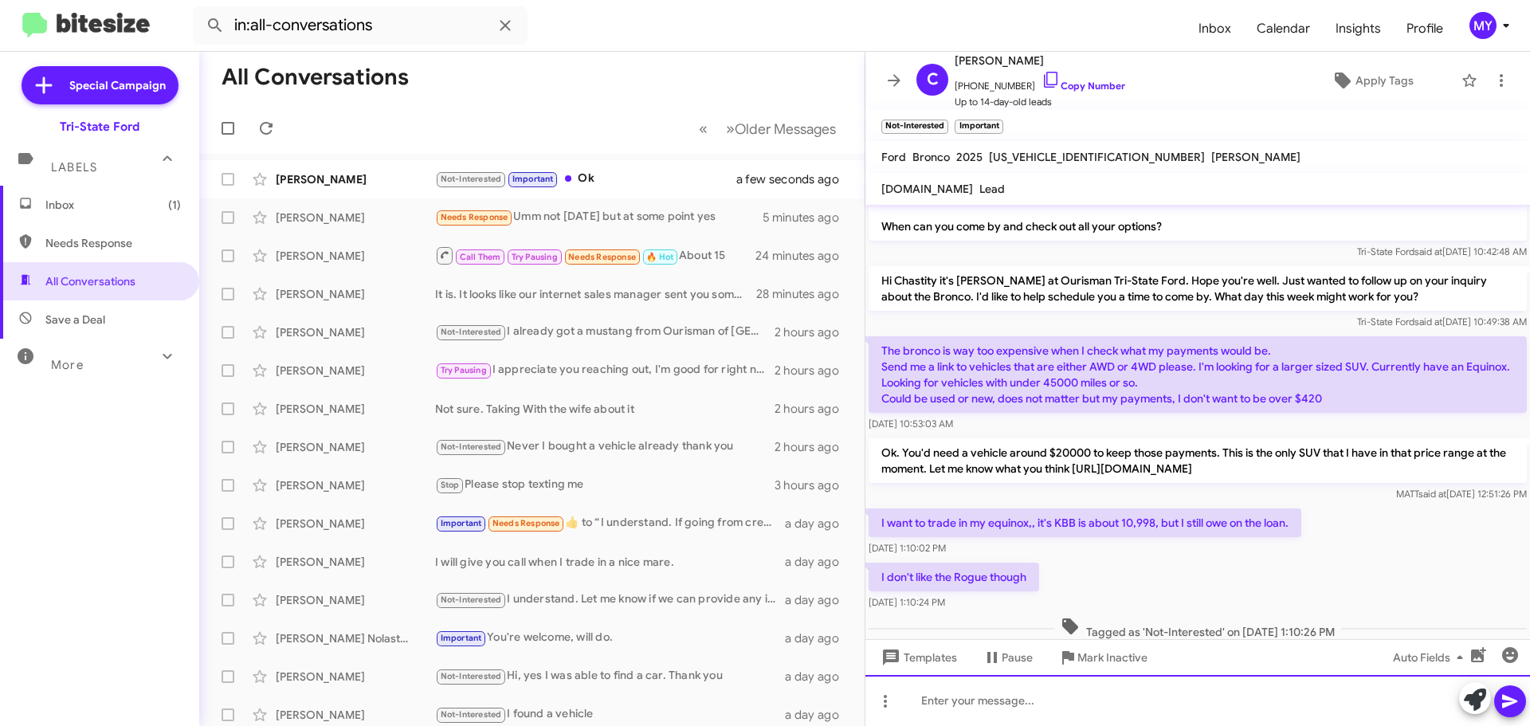
scroll to position [0, 0]
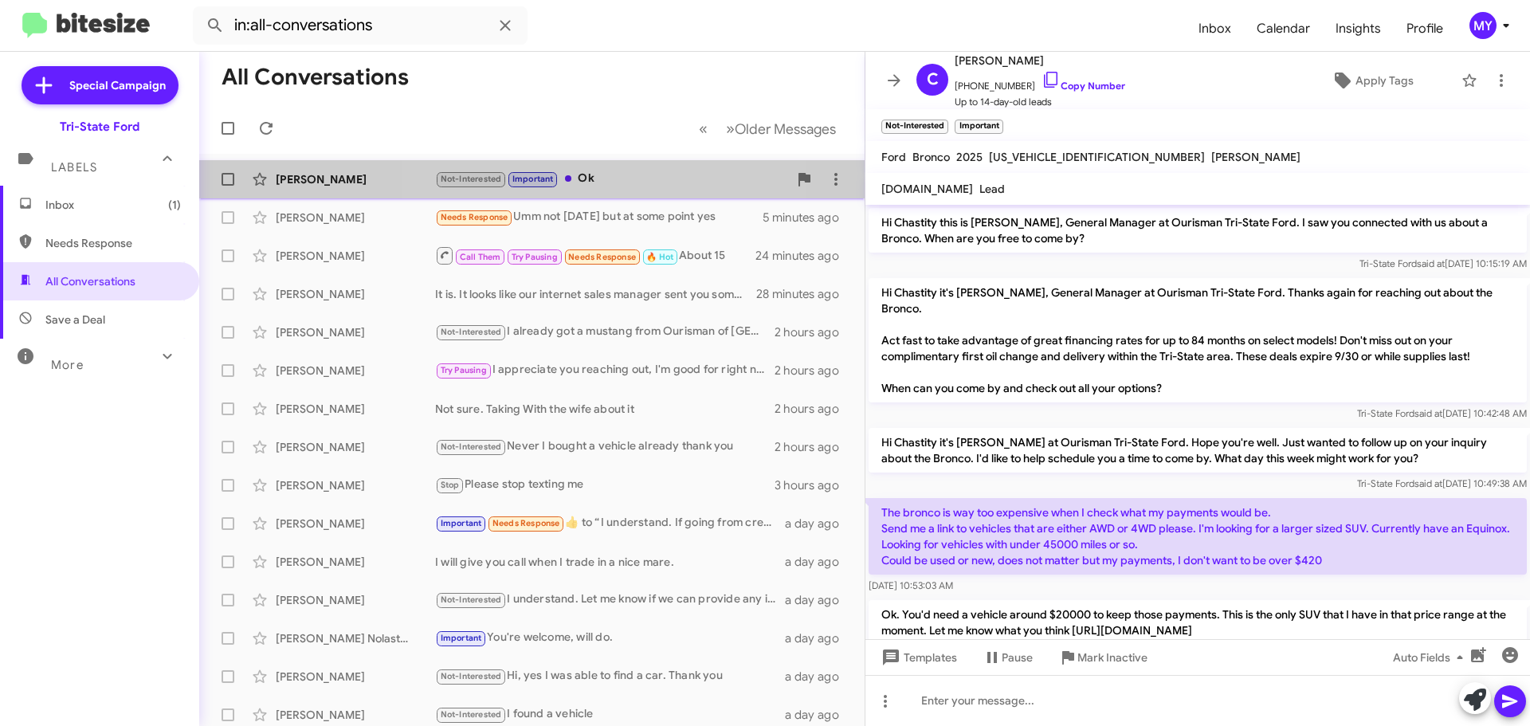
click at [589, 175] on div "Not-Interested Important Ok" at bounding box center [611, 179] width 353 height 18
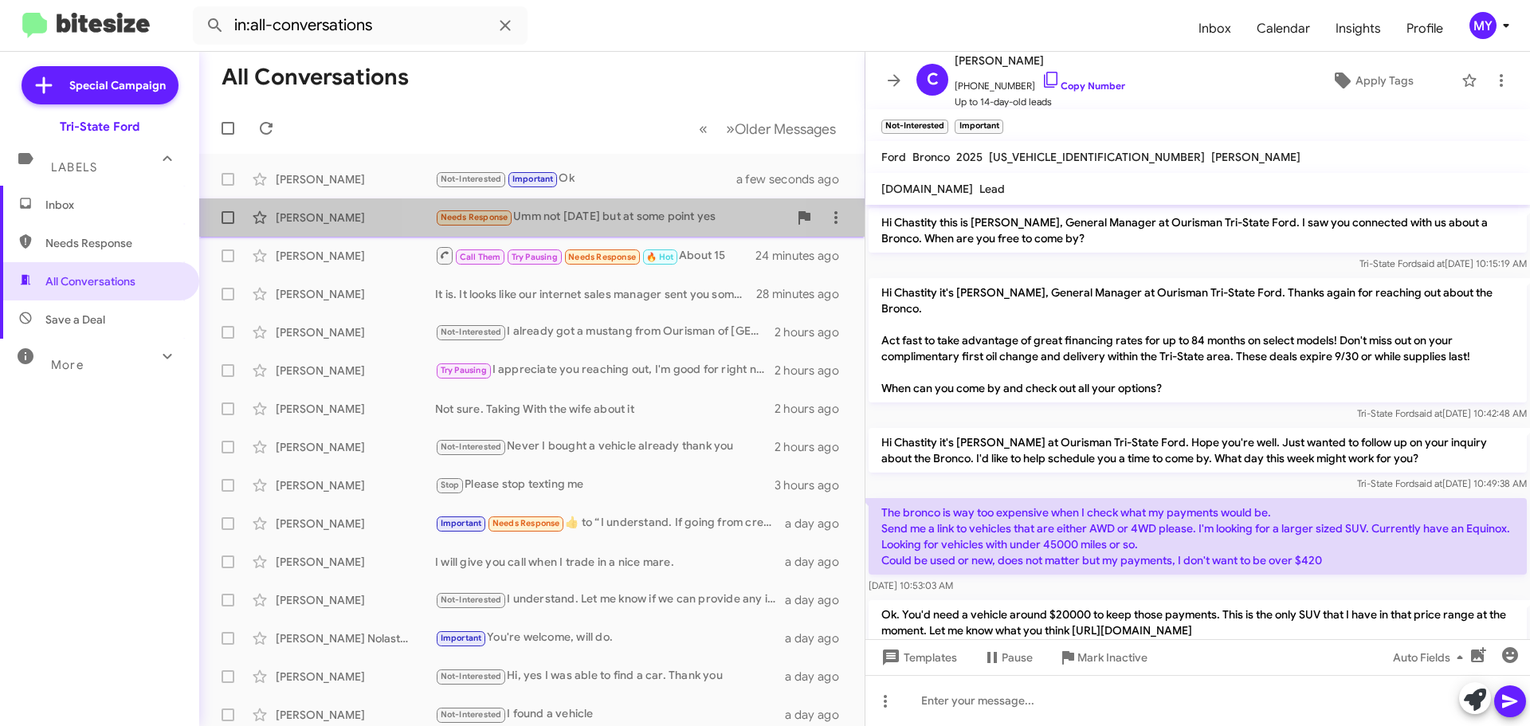
click at [594, 222] on div "Needs Response Umm not [DATE] but at some point yes" at bounding box center [611, 217] width 353 height 18
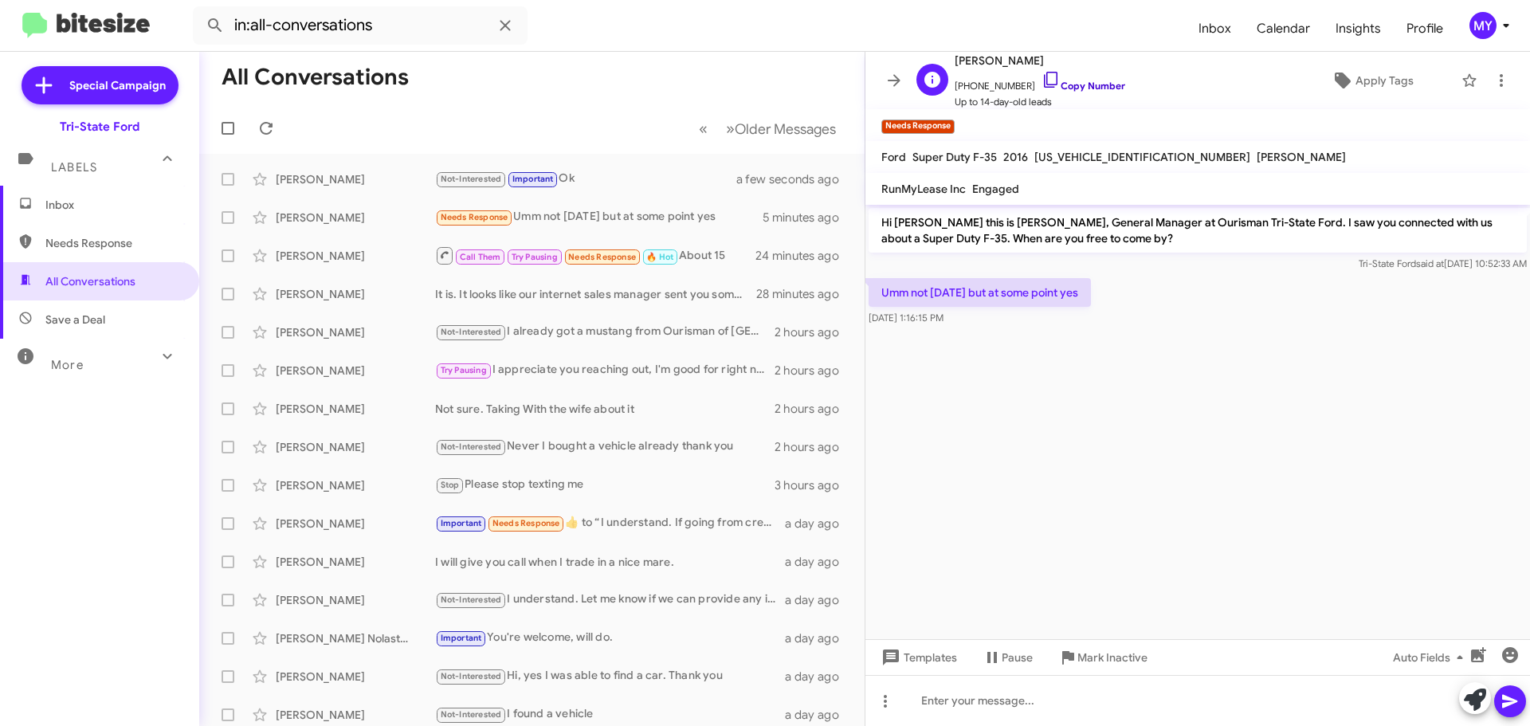
click at [1041, 78] on icon at bounding box center [1050, 79] width 19 height 19
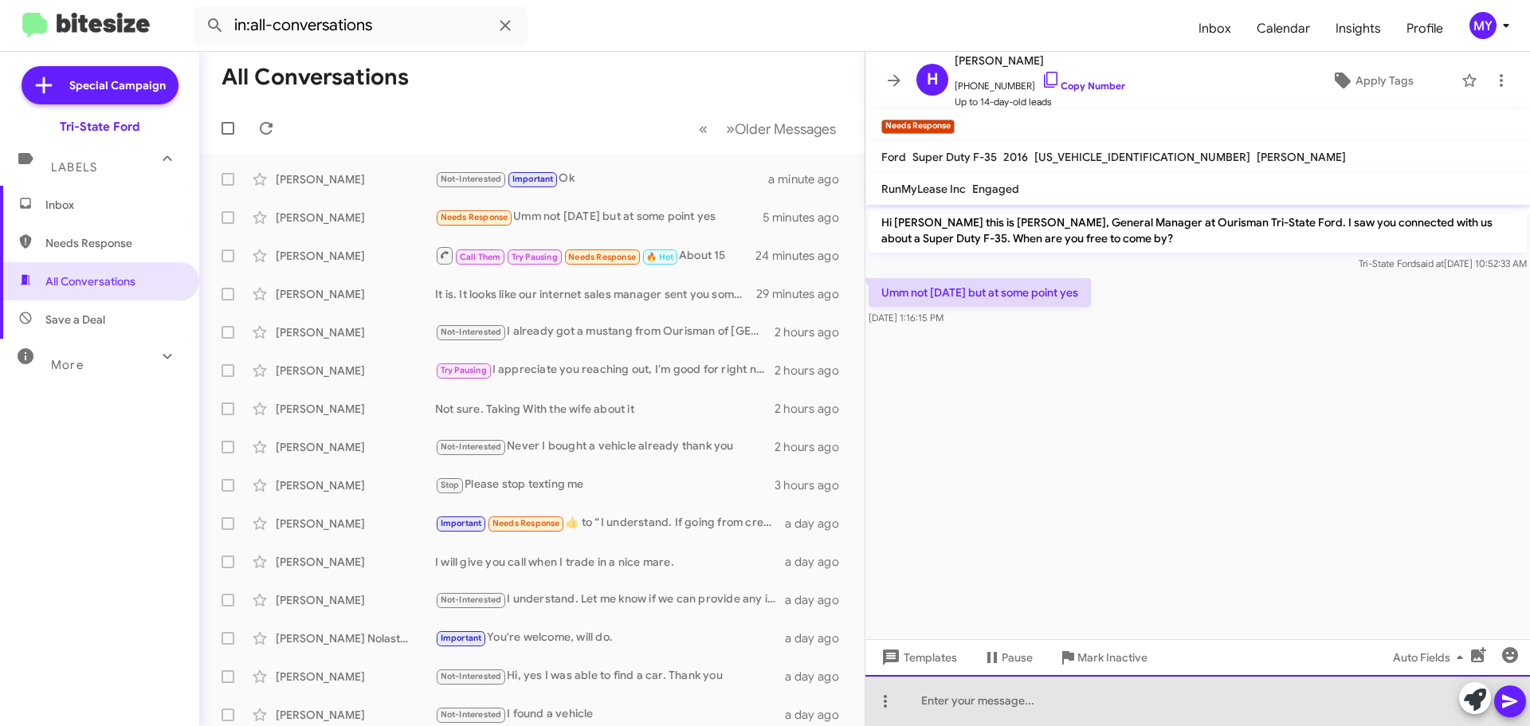
click at [941, 692] on div at bounding box center [1197, 700] width 664 height 51
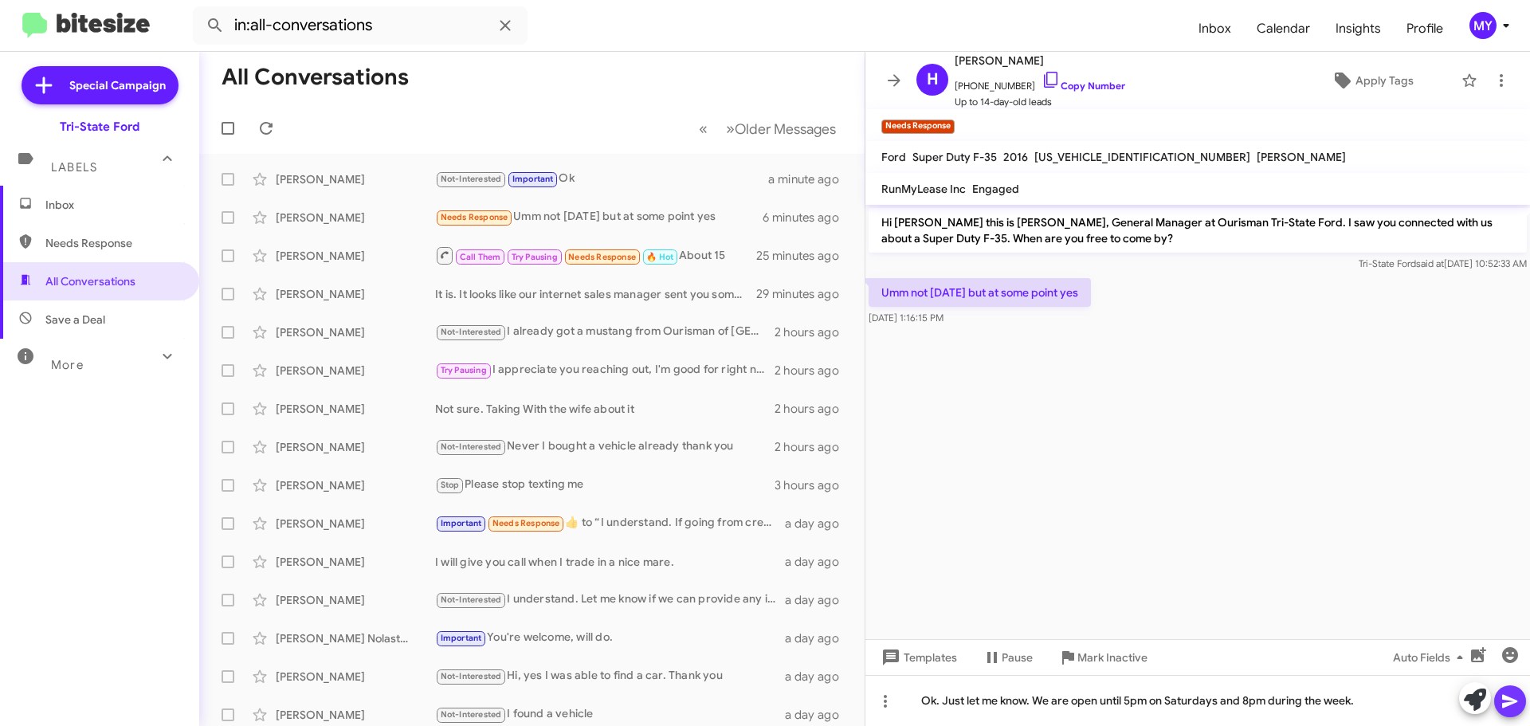
click at [1507, 698] on icon at bounding box center [1509, 702] width 15 height 14
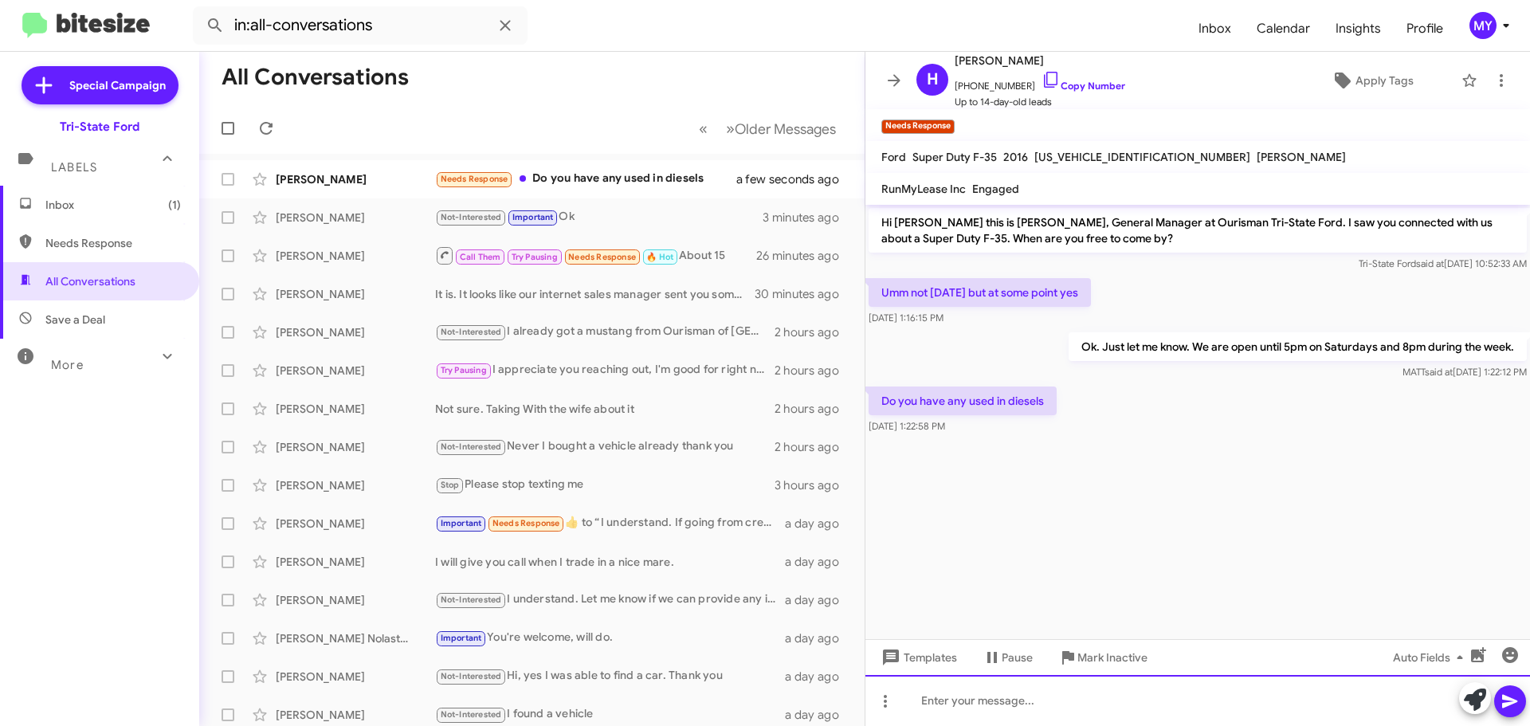
click at [1062, 711] on div at bounding box center [1197, 700] width 664 height 51
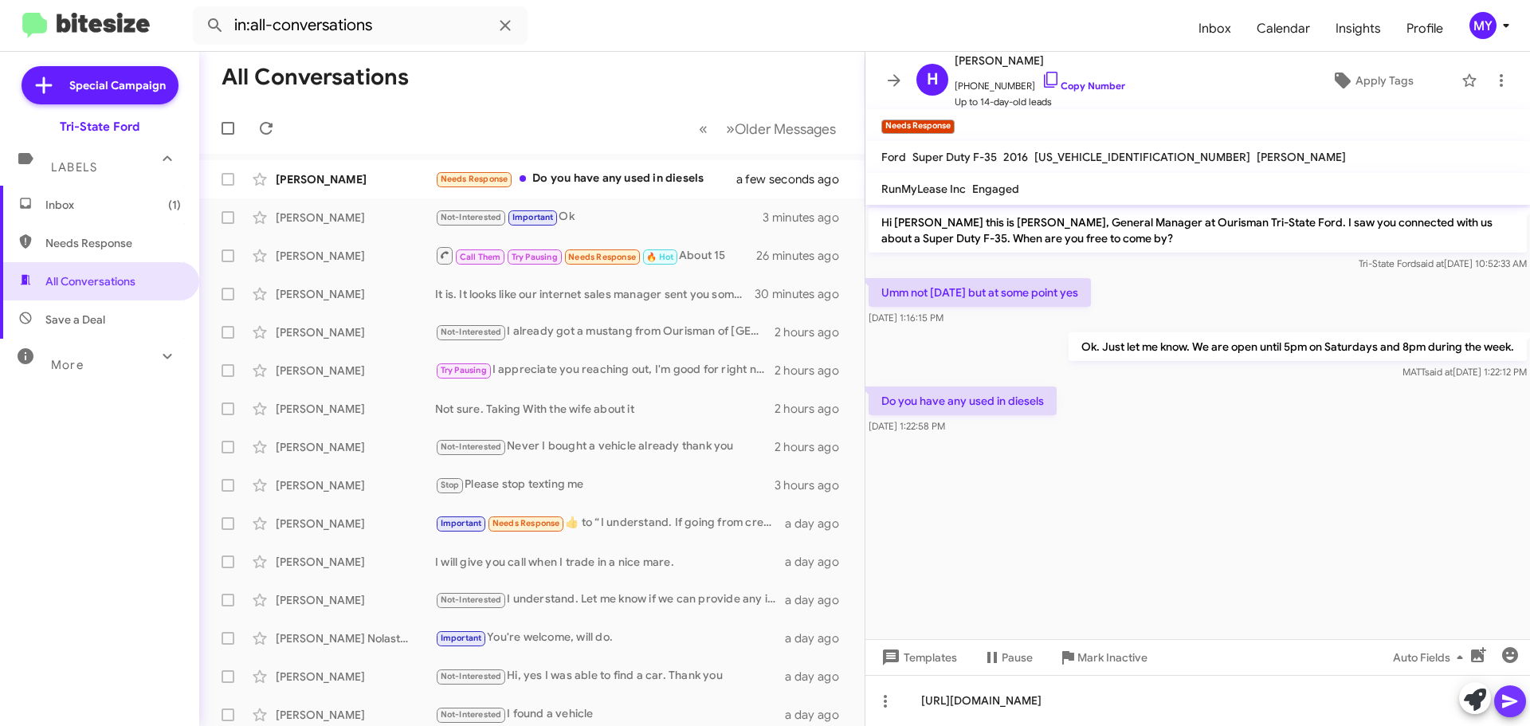
click at [1507, 708] on icon at bounding box center [1509, 701] width 19 height 19
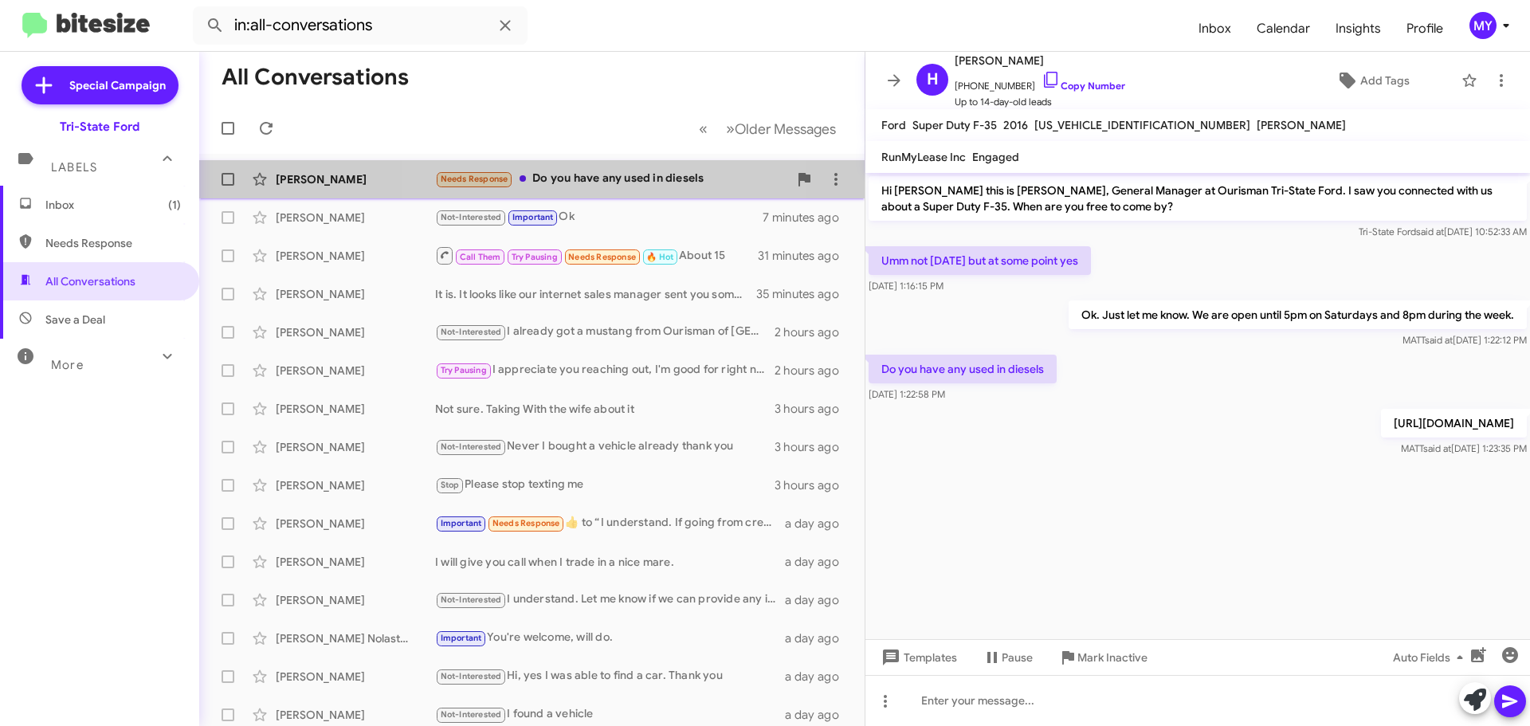
click at [622, 181] on div "Needs Response Do you have any used in diesels" at bounding box center [611, 179] width 353 height 18
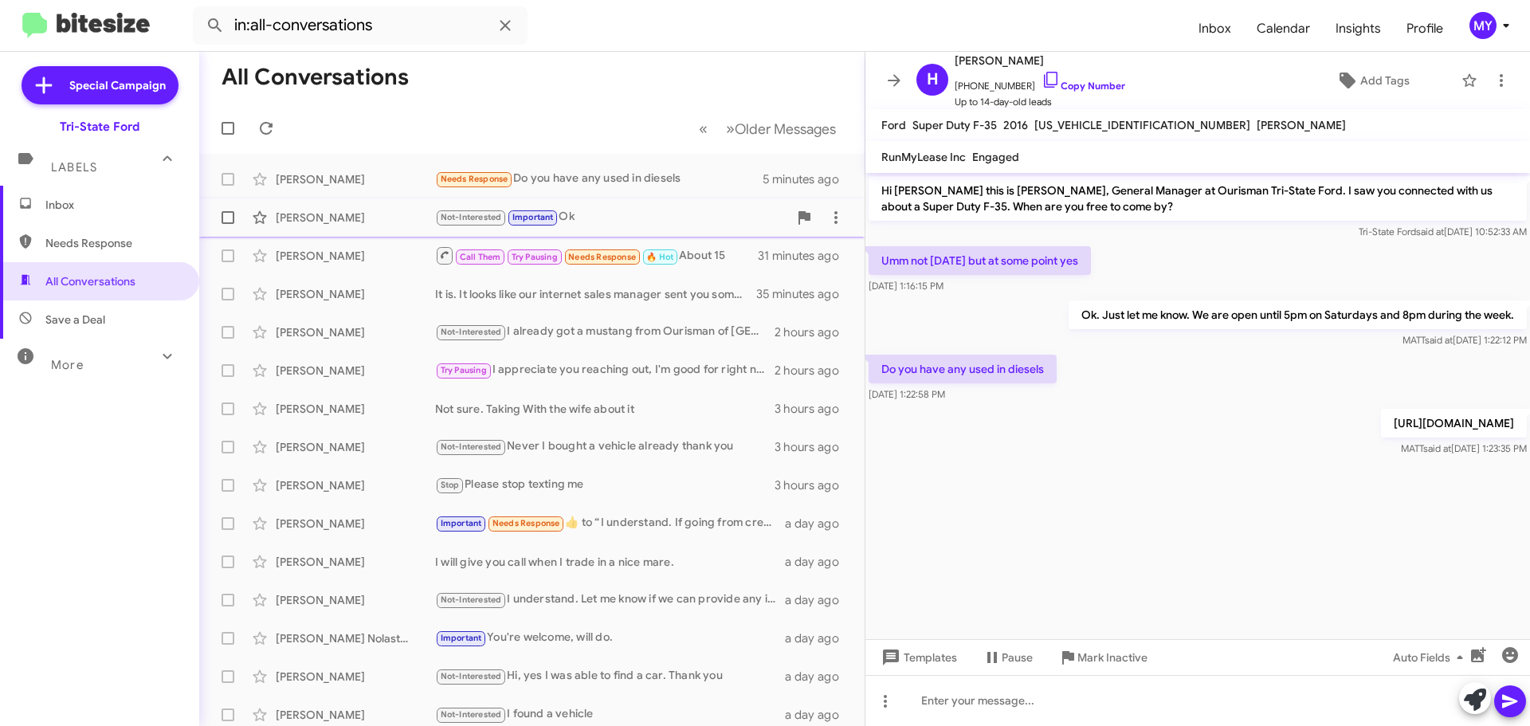
click at [624, 219] on div "Not-Interested Important Ok" at bounding box center [611, 217] width 353 height 18
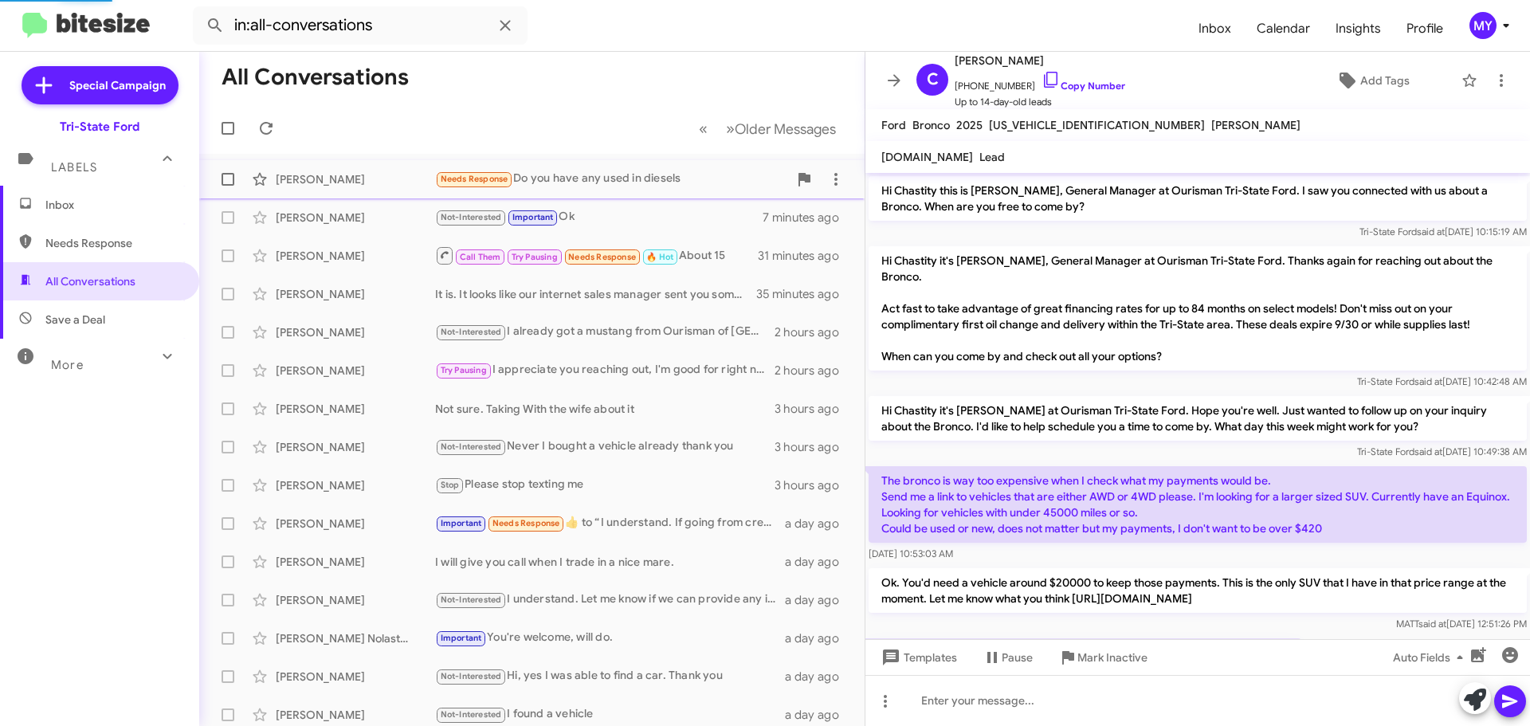
scroll to position [430, 0]
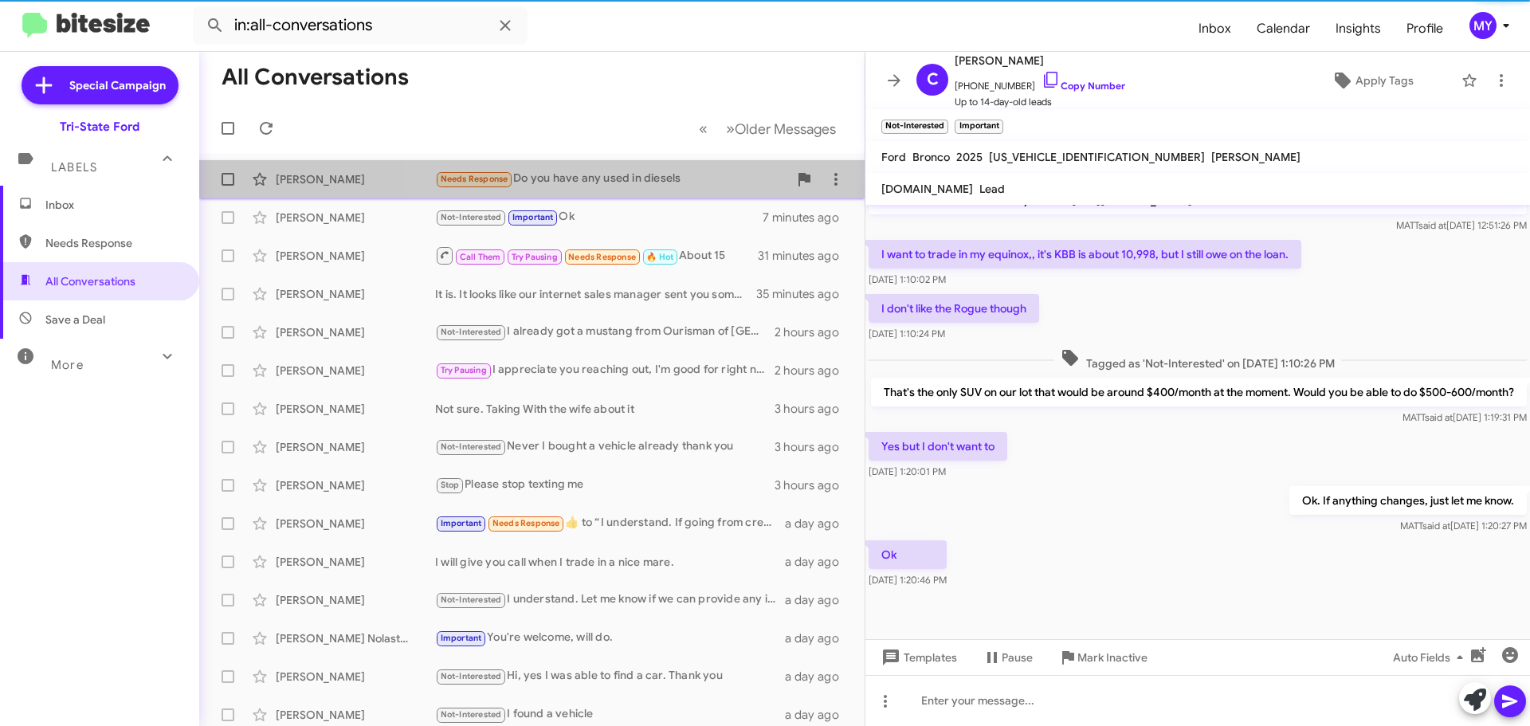
click at [626, 174] on div "Needs Response Do you have any used in diesels" at bounding box center [611, 179] width 353 height 18
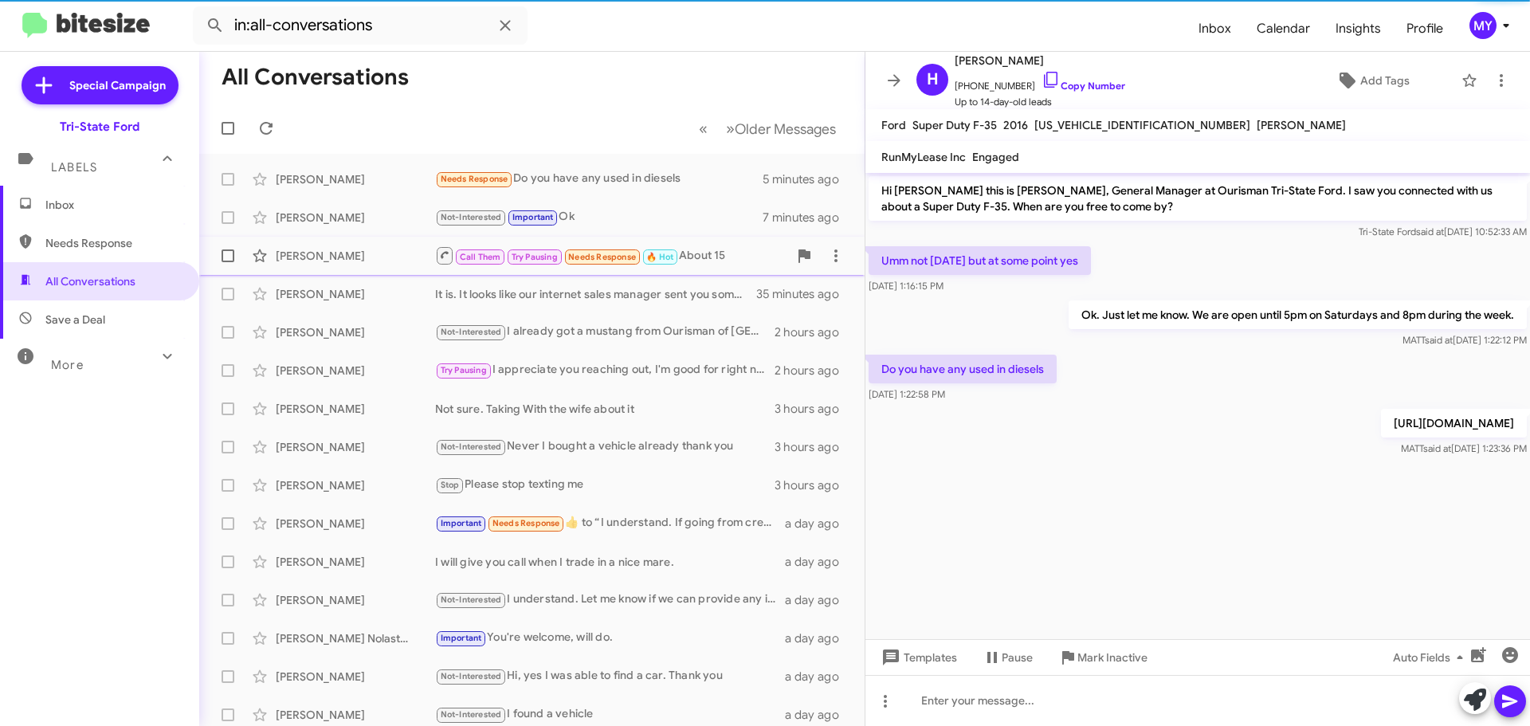
click at [703, 253] on div "Call Them Try Pausing Needs Response 🔥 Hot About 15" at bounding box center [611, 255] width 353 height 20
